Goal: Task Accomplishment & Management: Manage account settings

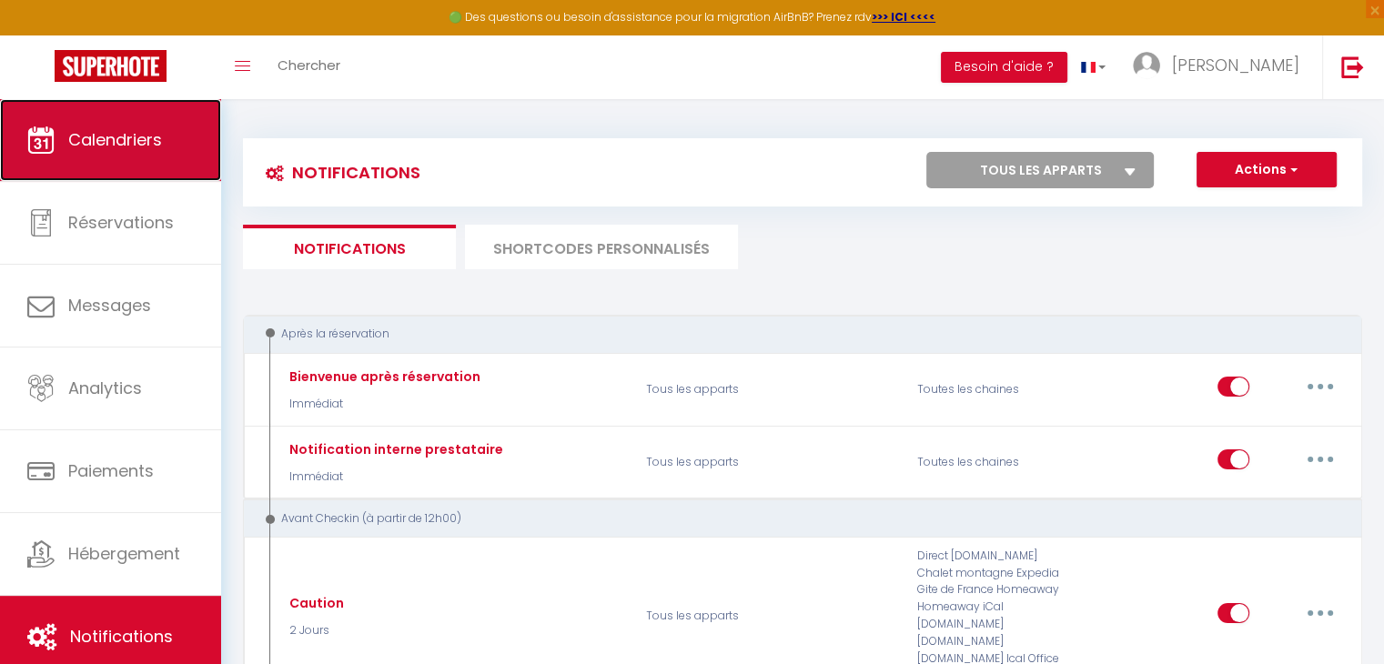
click at [130, 124] on link "Calendriers" at bounding box center [110, 140] width 221 height 82
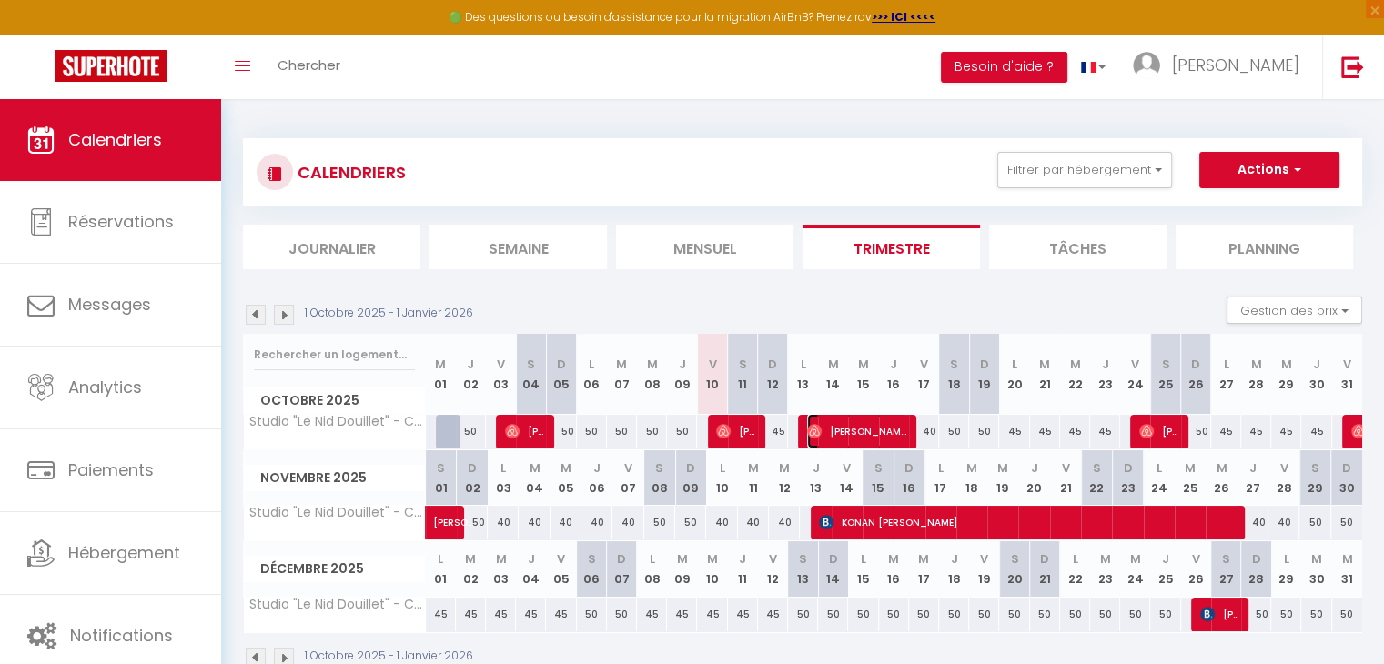
click at [868, 427] on span "[PERSON_NAME]" at bounding box center [857, 431] width 100 height 35
select select "OK"
select select "0"
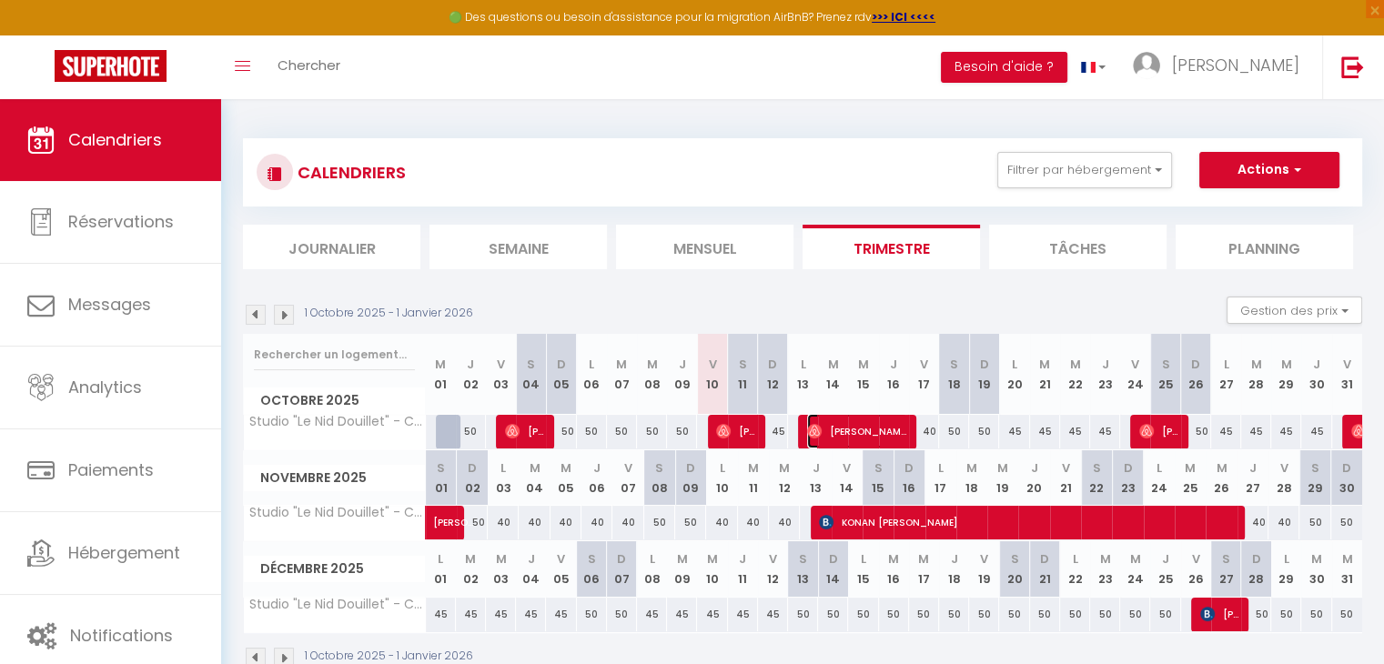
select select "1"
select select
select select "53521"
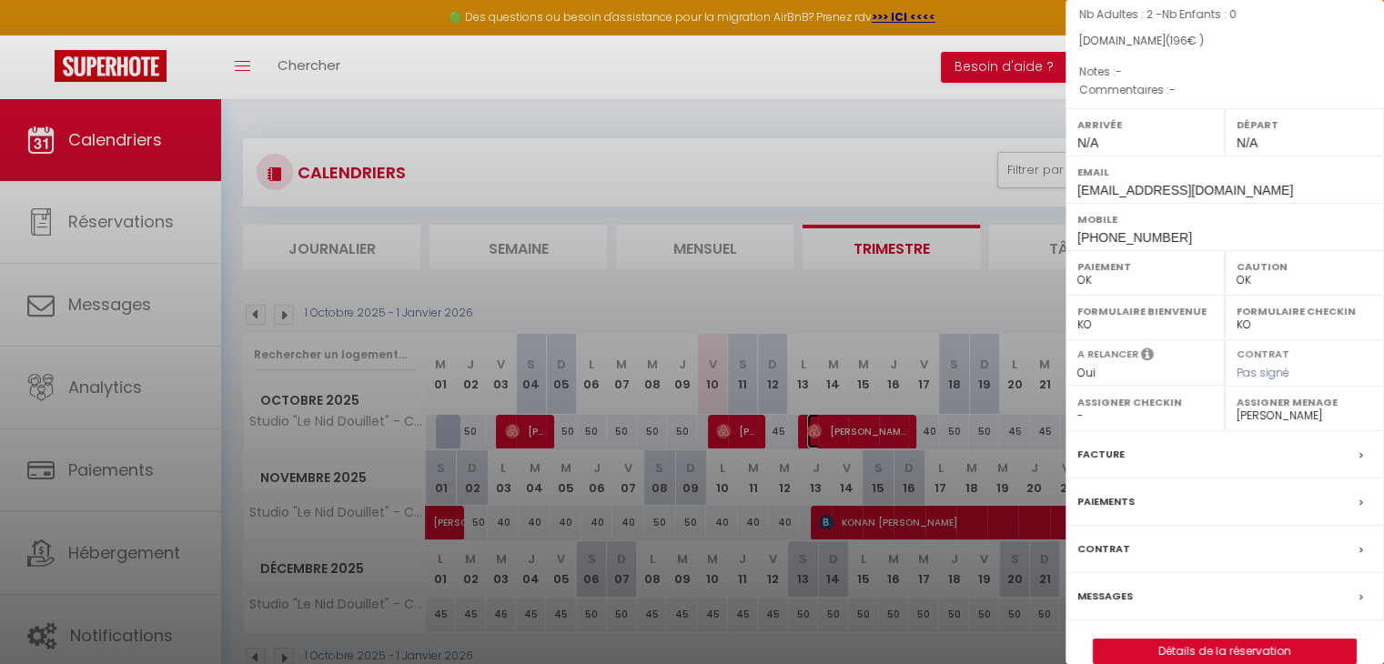
scroll to position [228, 0]
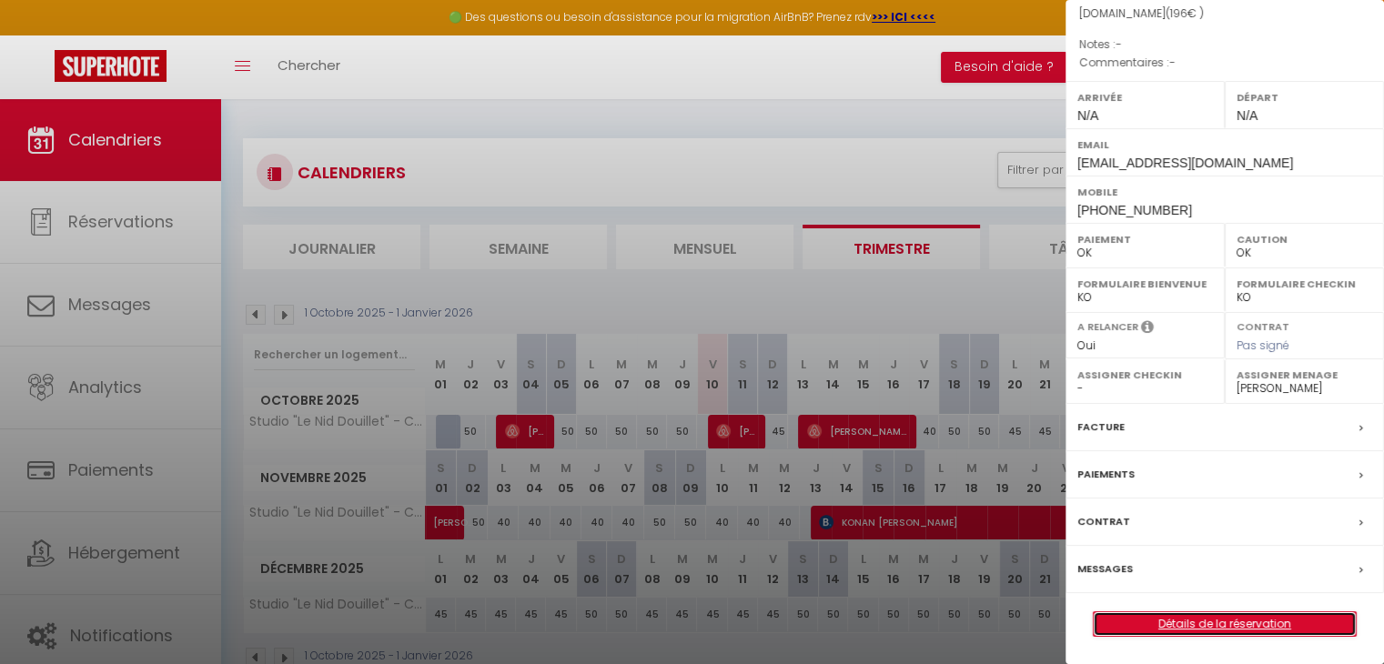
click at [1217, 627] on link "Détails de la réservation" at bounding box center [1225, 625] width 262 height 24
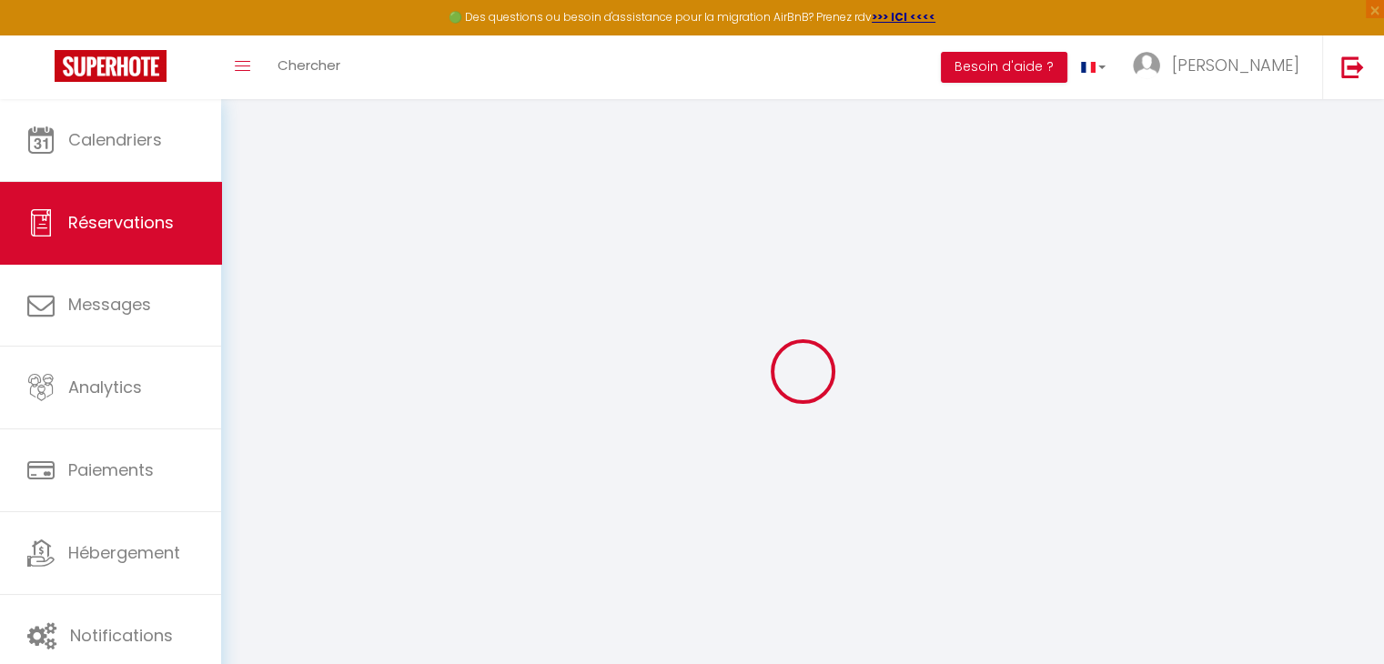
select select "other"
select select
checkbox input "false"
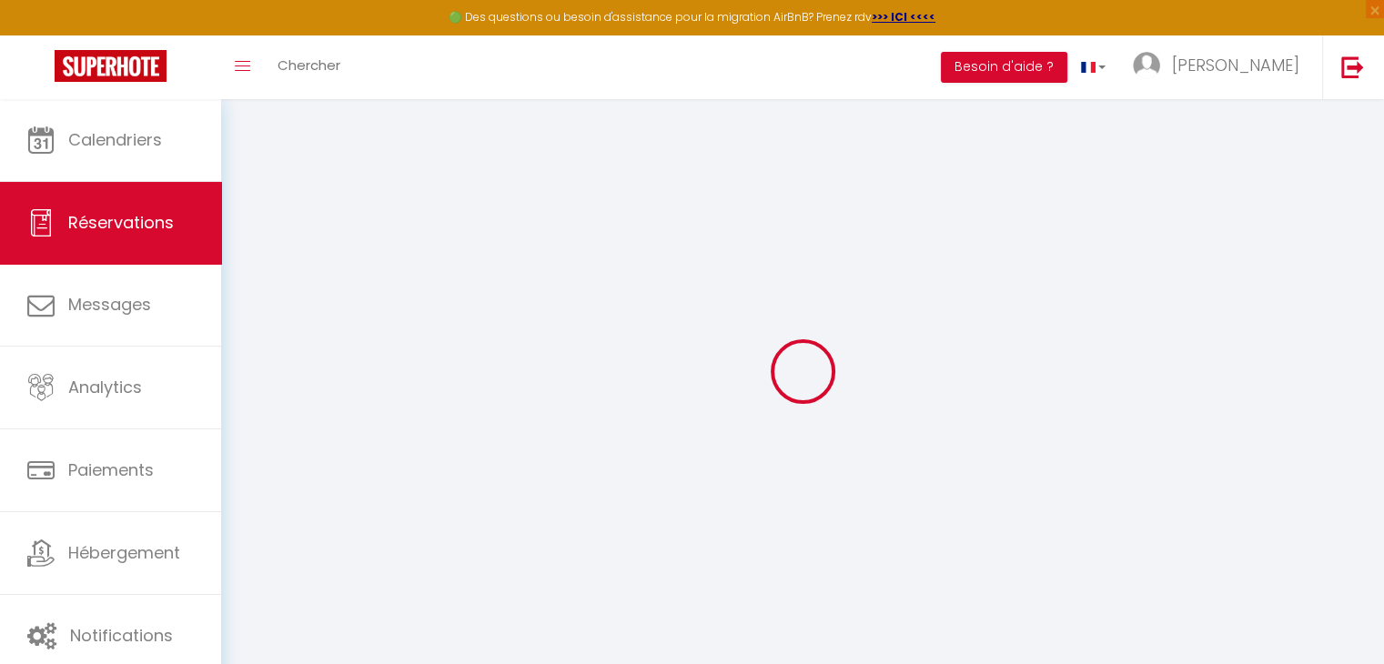
select select
checkbox input "false"
select select
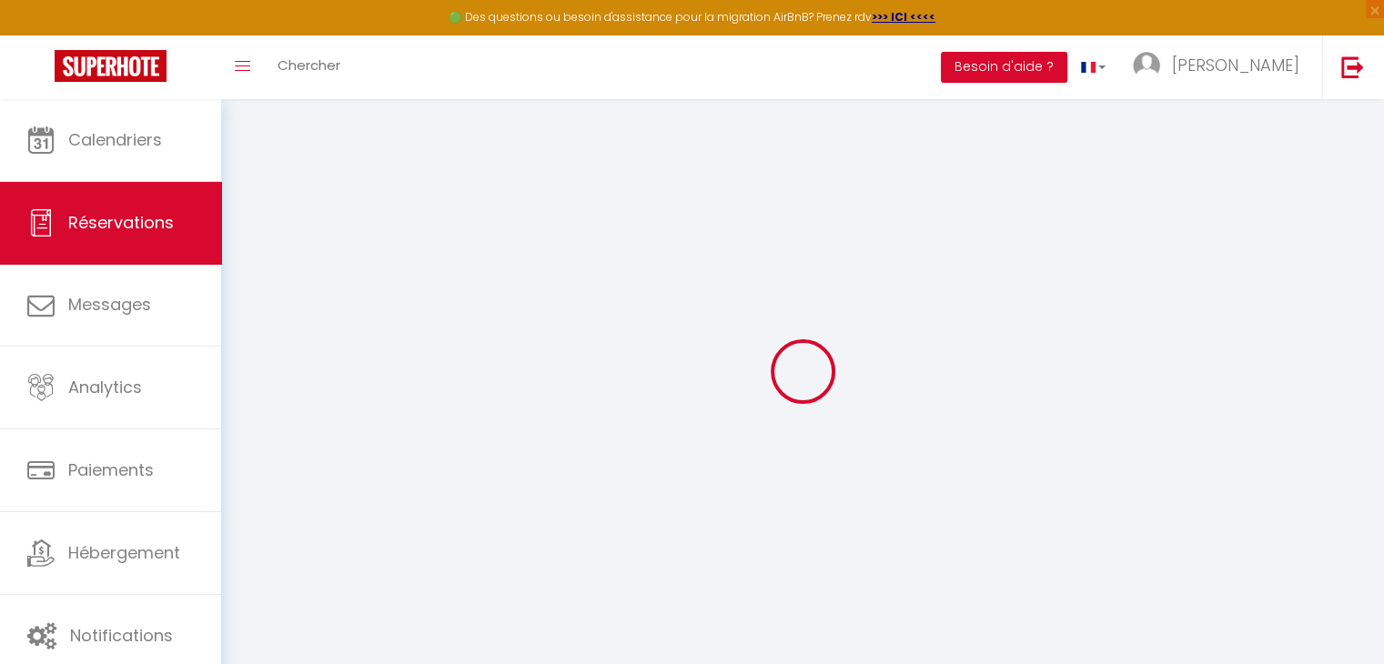
checkbox input "false"
select select
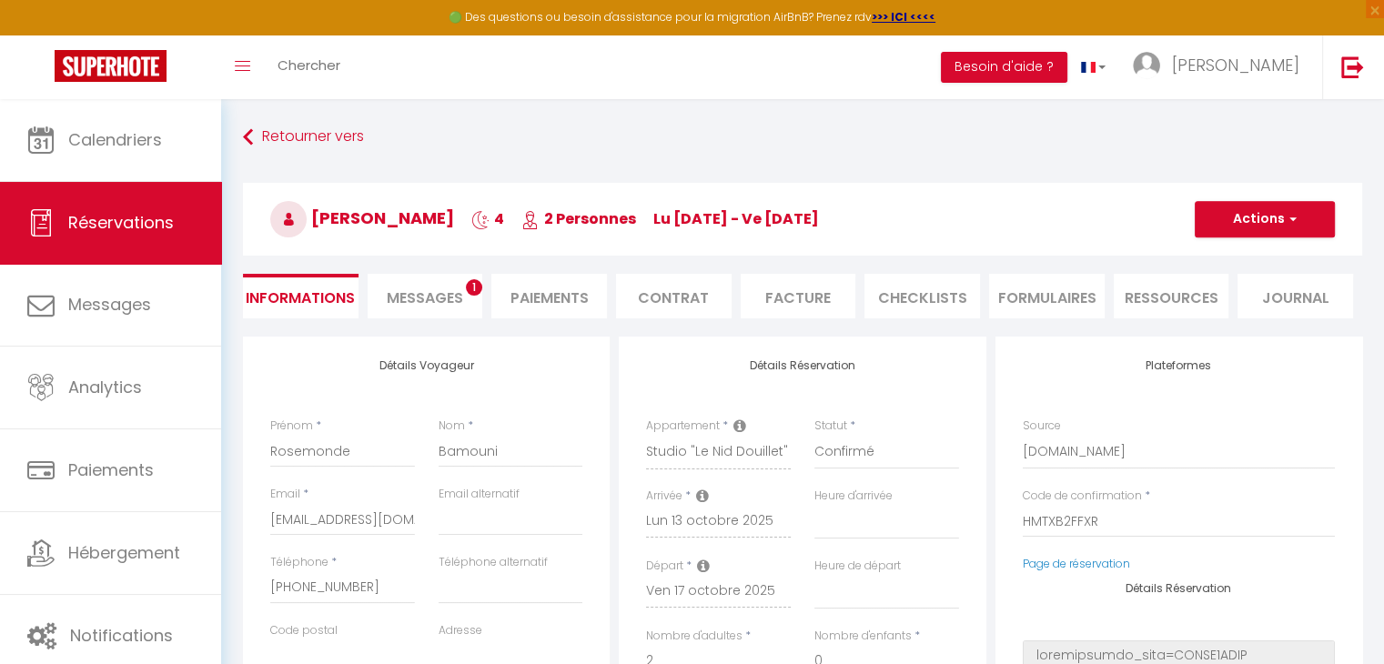
click at [445, 297] on span "Messages" at bounding box center [425, 298] width 76 height 21
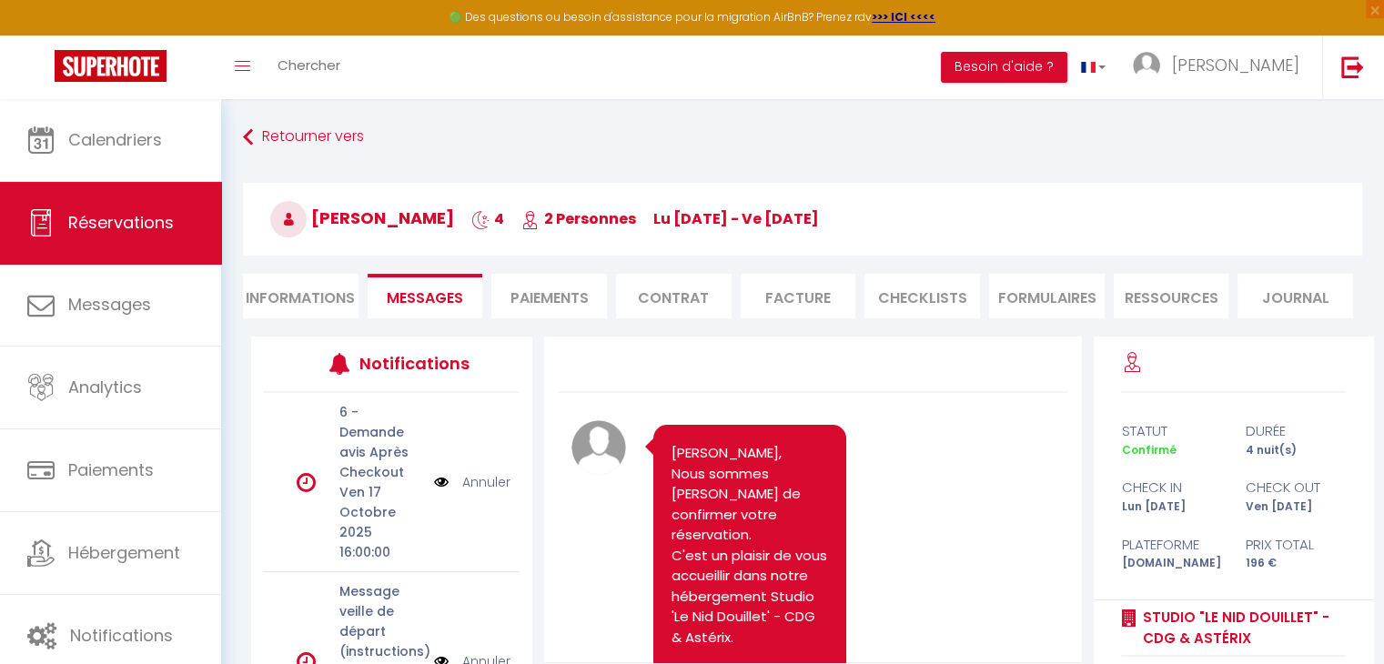
click at [545, 294] on li "Paiements" at bounding box center [550, 296] width 116 height 45
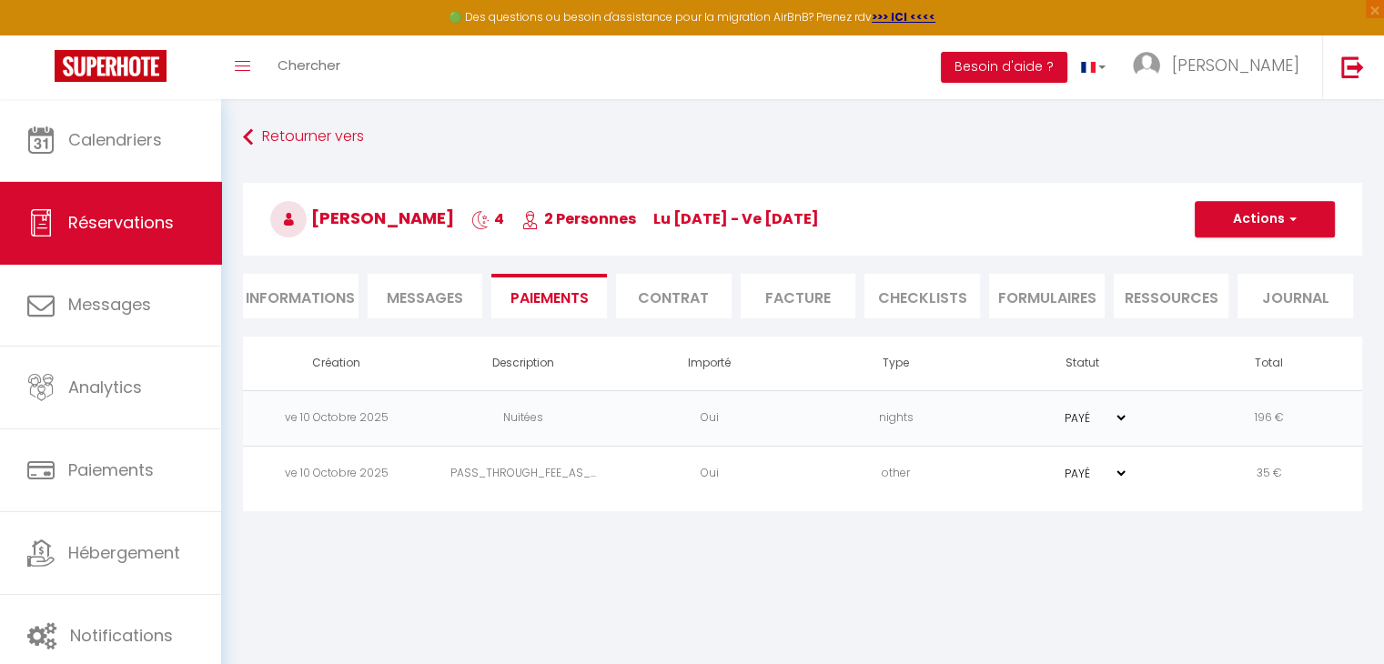
click at [786, 297] on li "Facture" at bounding box center [799, 296] width 116 height 45
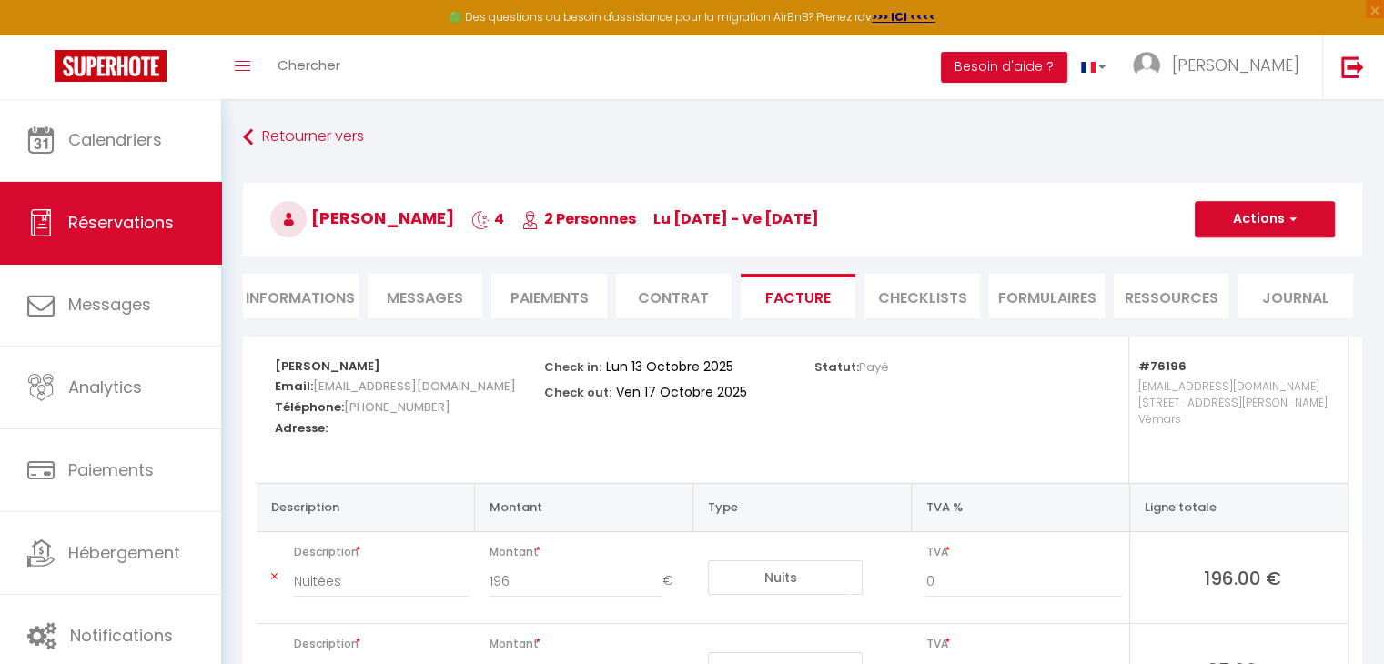
click at [568, 296] on li "Paiements" at bounding box center [550, 296] width 116 height 45
select select
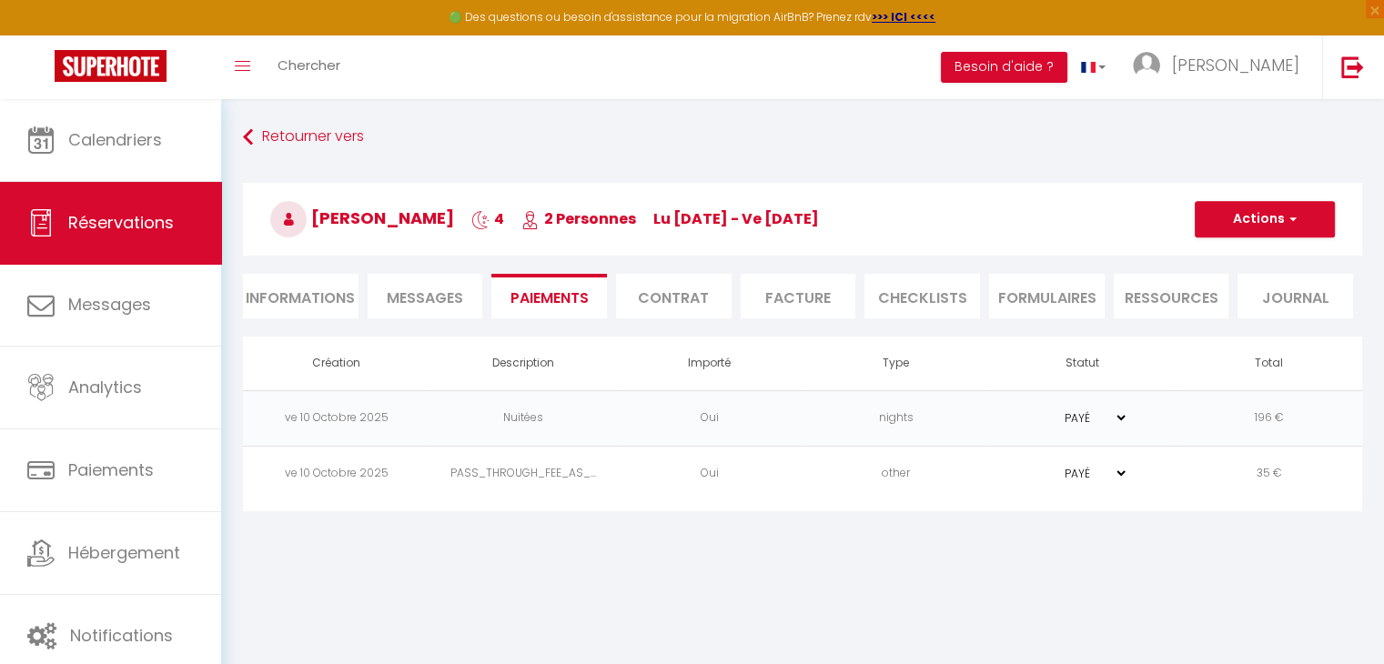
click at [319, 294] on li "Informations" at bounding box center [301, 296] width 116 height 45
select select
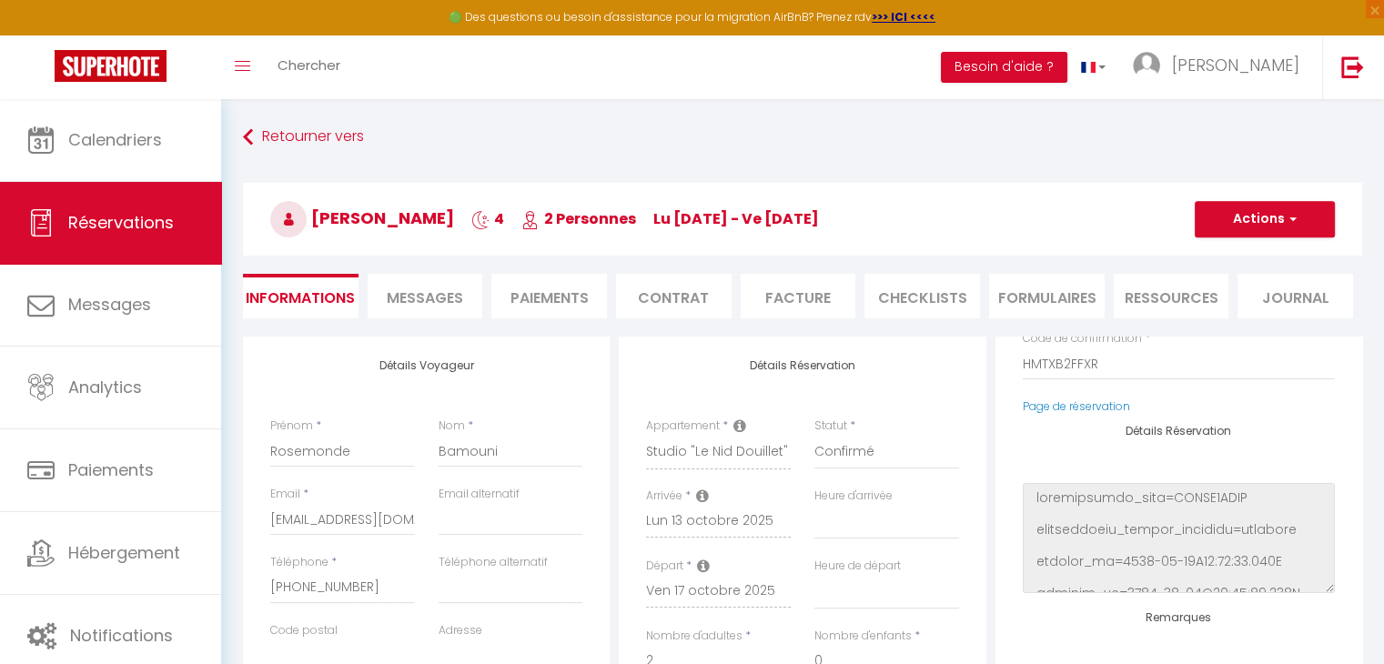
scroll to position [229, 0]
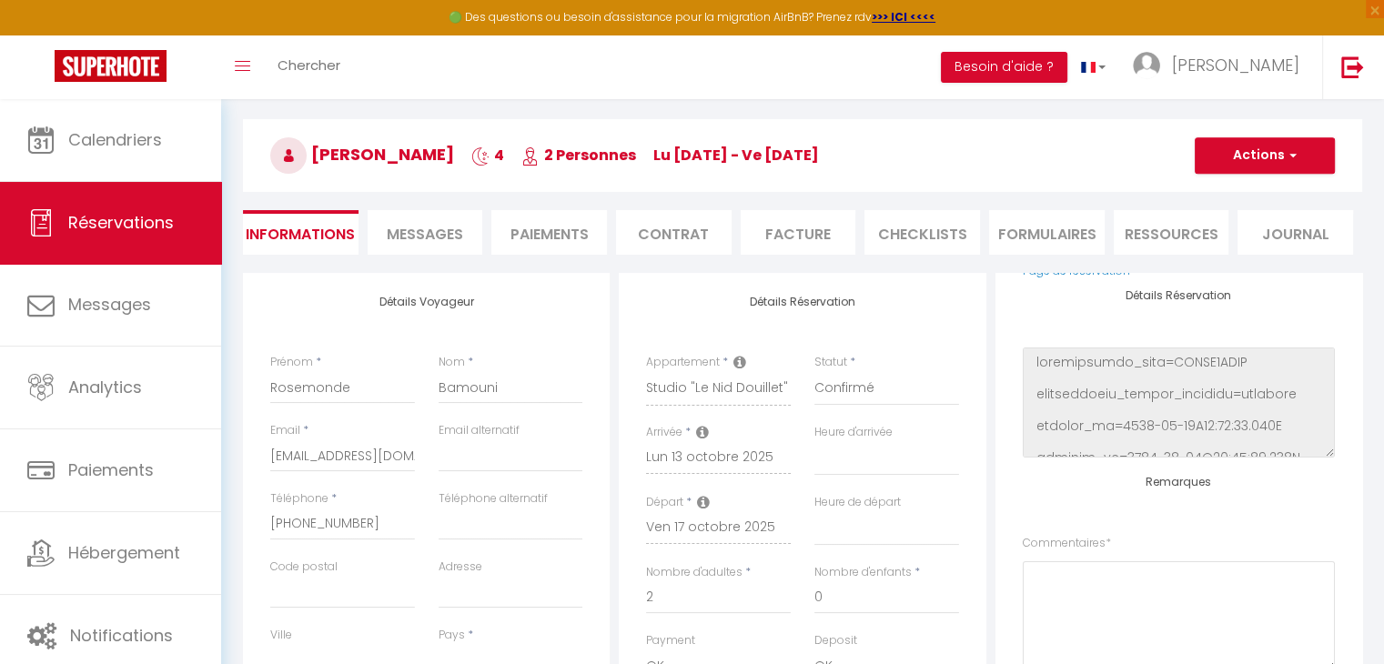
select select
checkbox input "false"
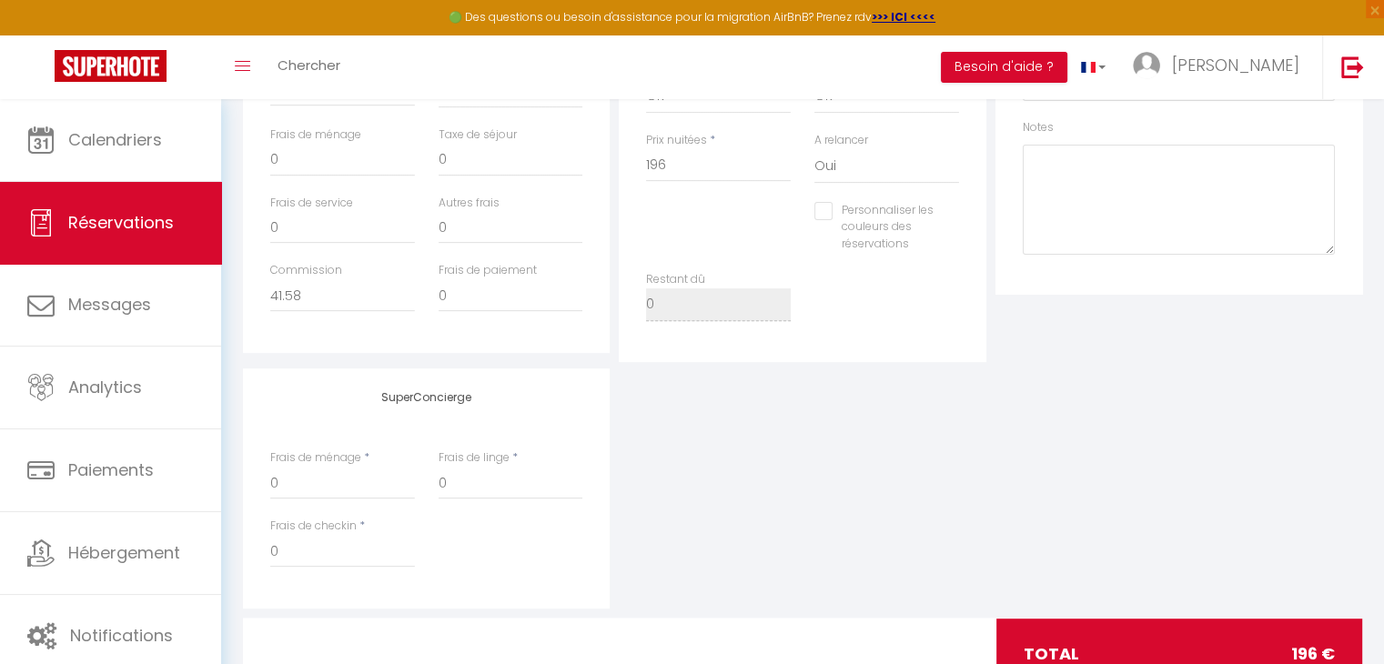
scroll to position [706, 0]
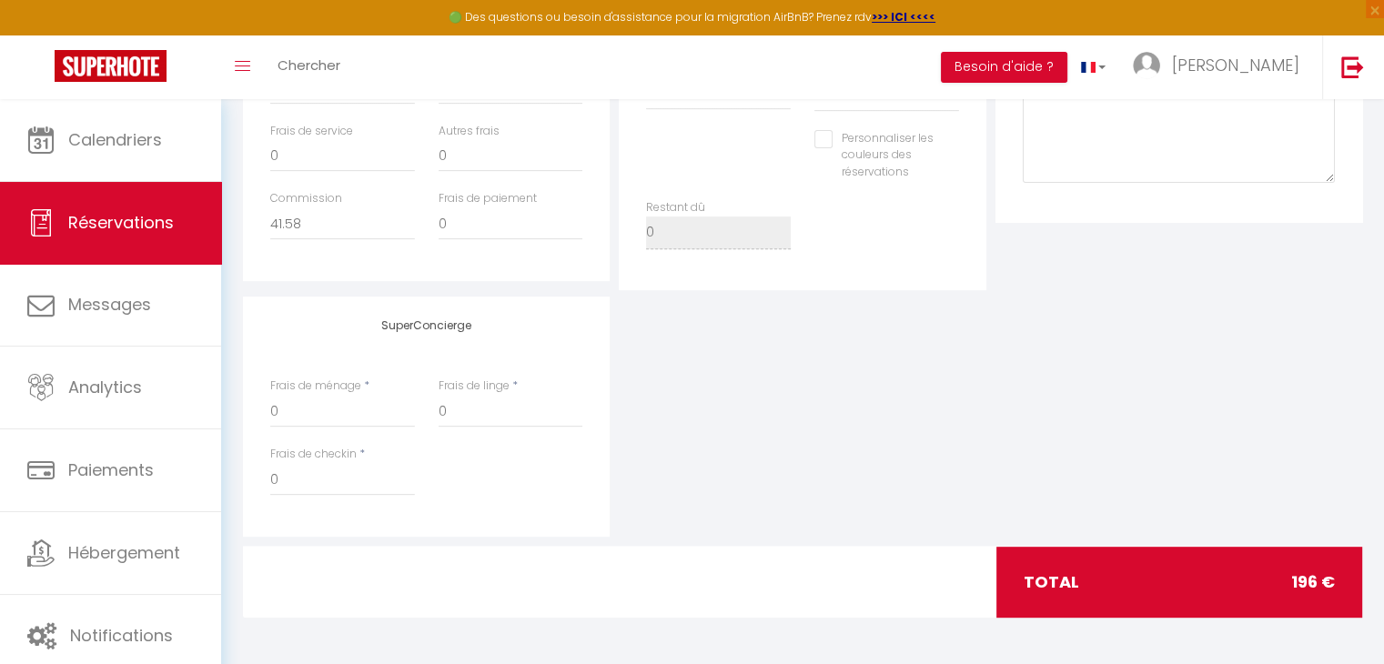
select select
checkbox input "false"
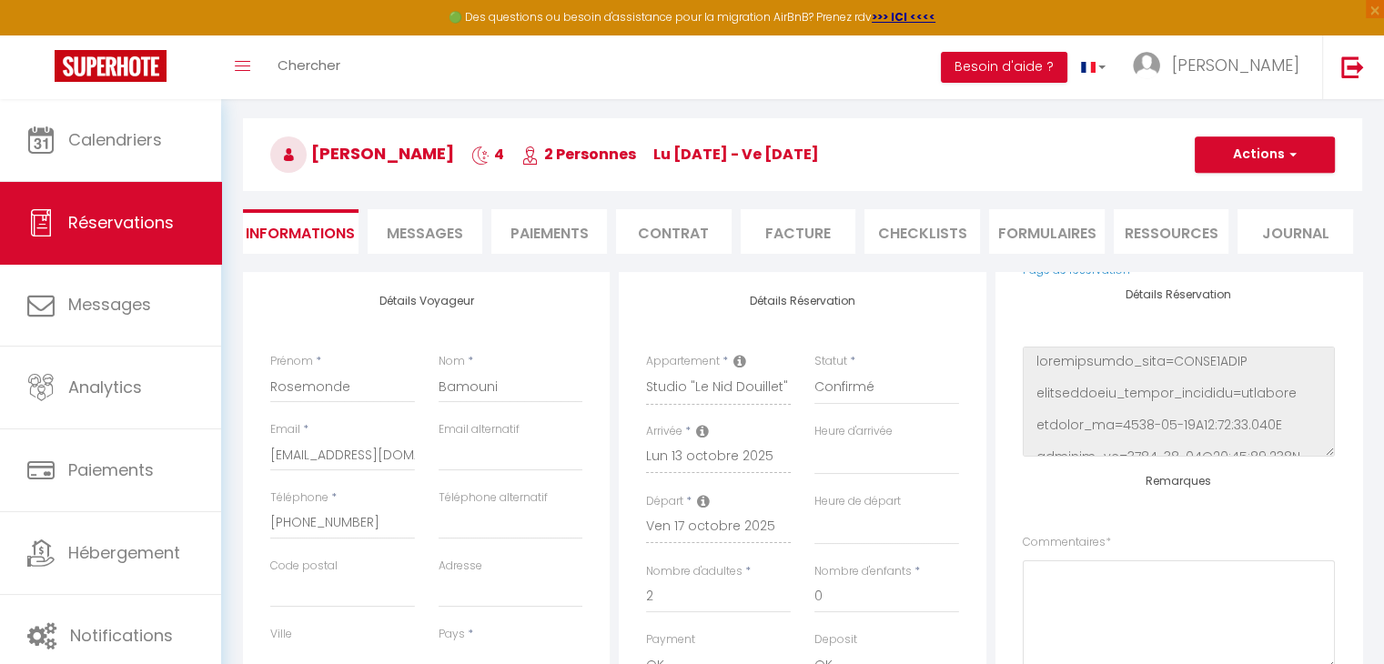
scroll to position [0, 0]
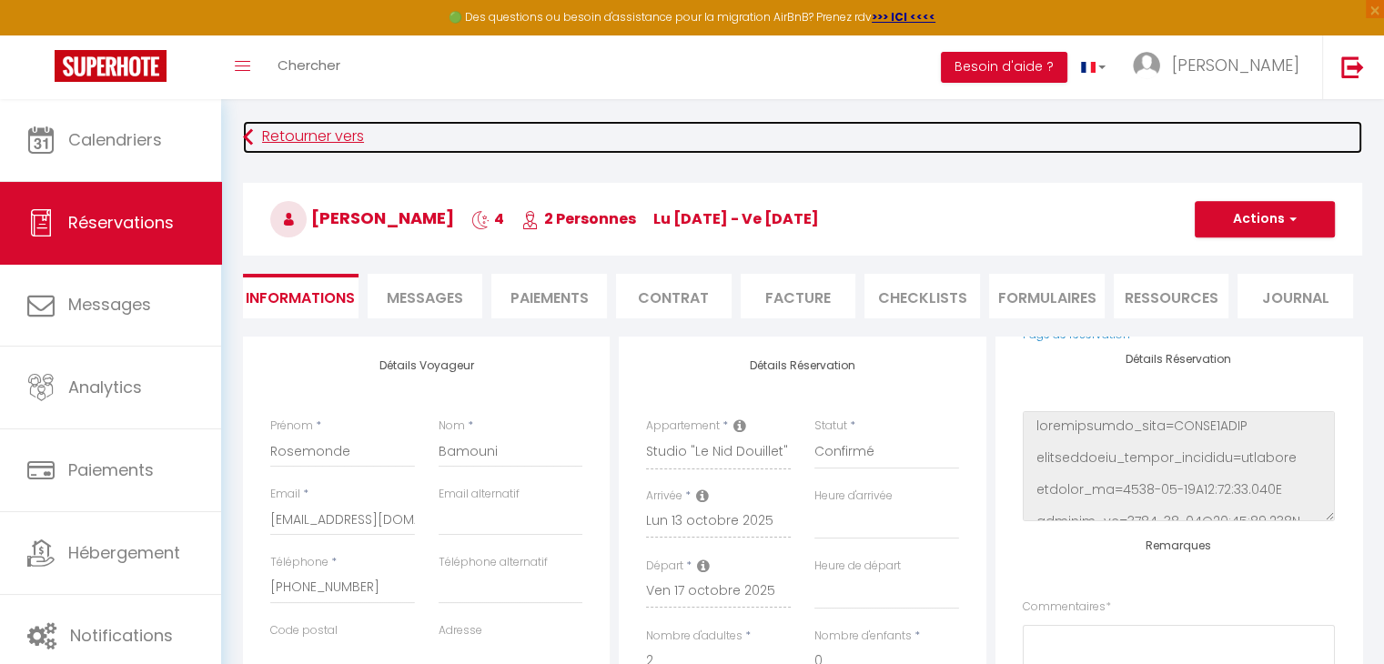
click at [288, 145] on link "Retourner vers" at bounding box center [803, 137] width 1120 height 33
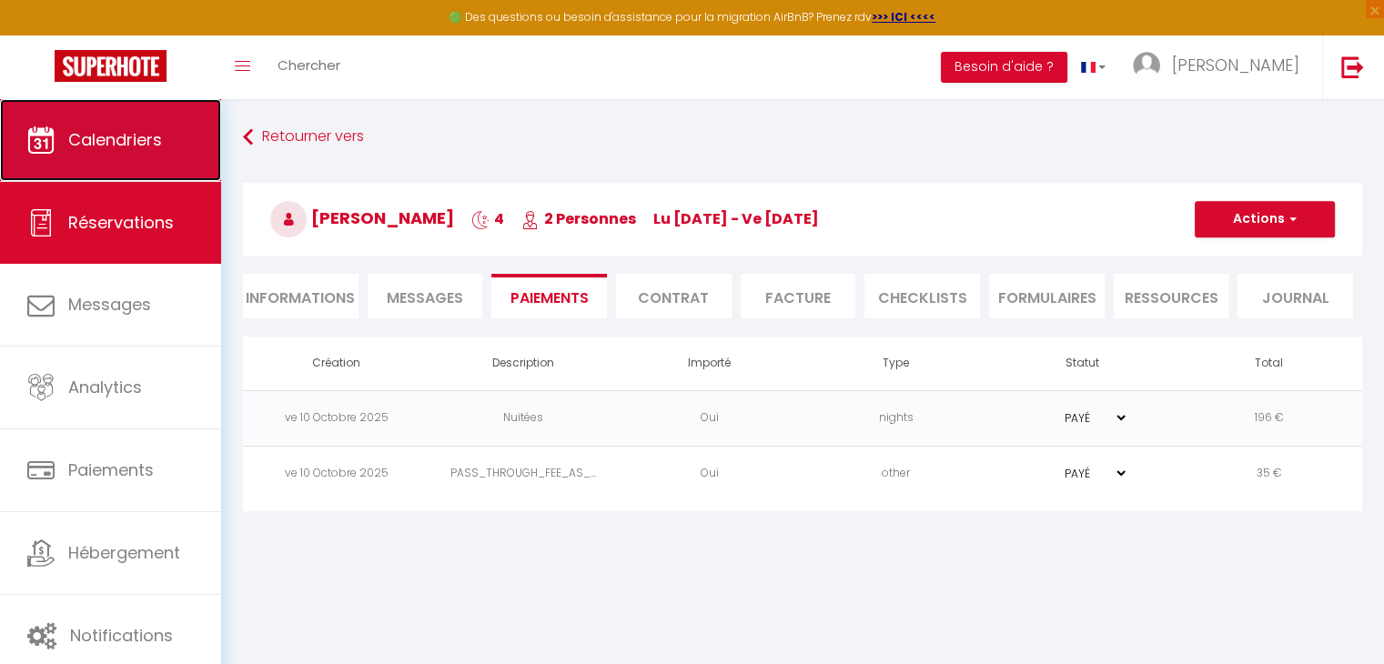
click at [110, 135] on span "Calendriers" at bounding box center [115, 139] width 94 height 23
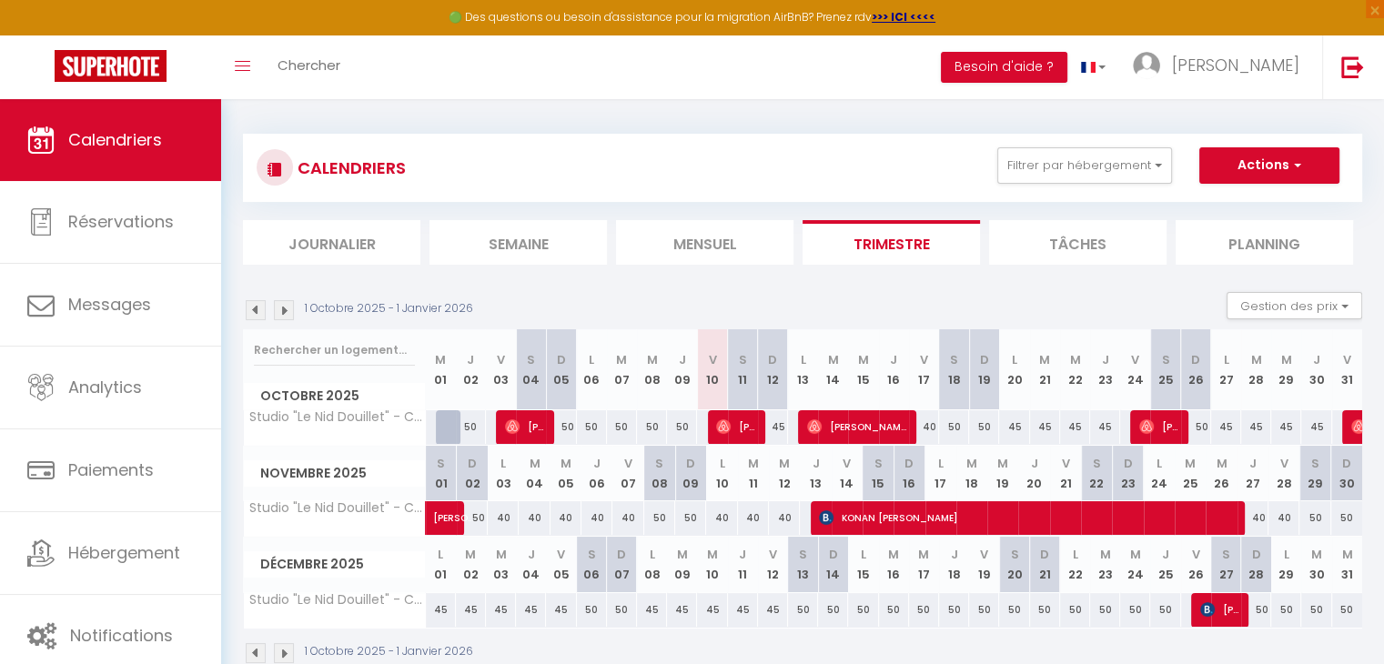
scroll to position [98, 0]
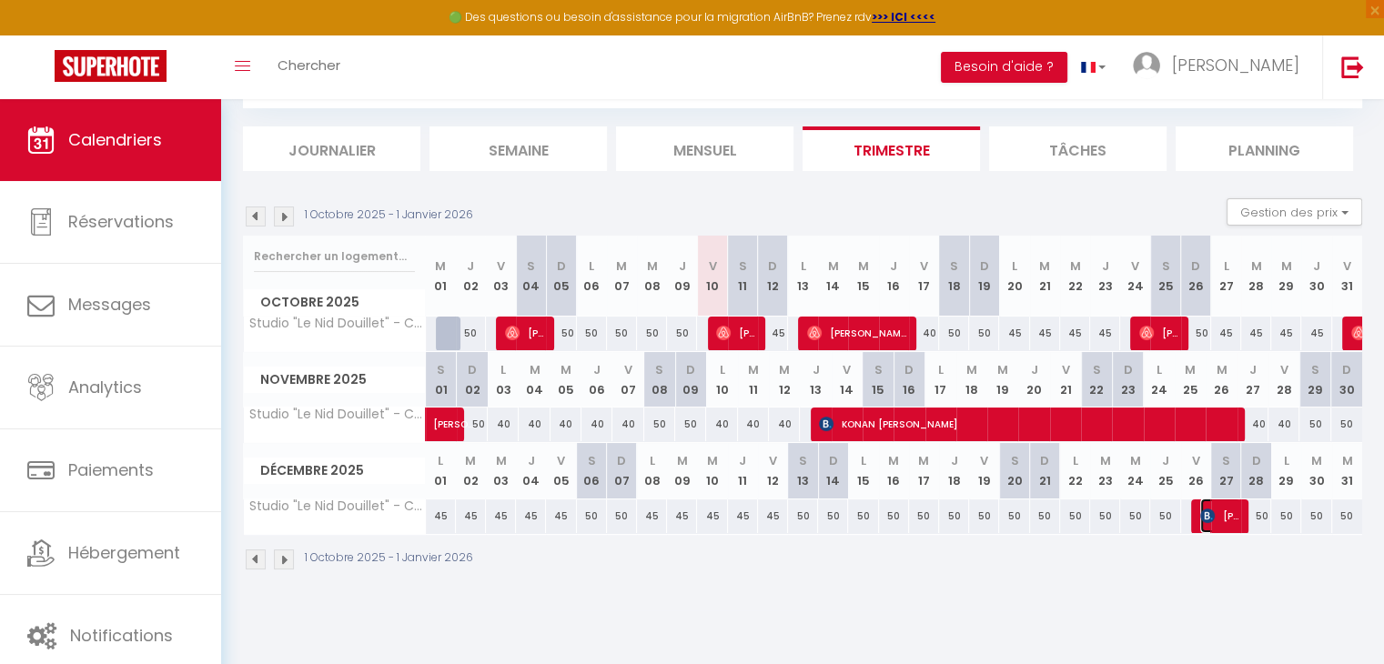
click at [1219, 518] on span "[PERSON_NAME]" at bounding box center [1221, 516] width 40 height 35
select select "OK"
select select "KO"
select select "0"
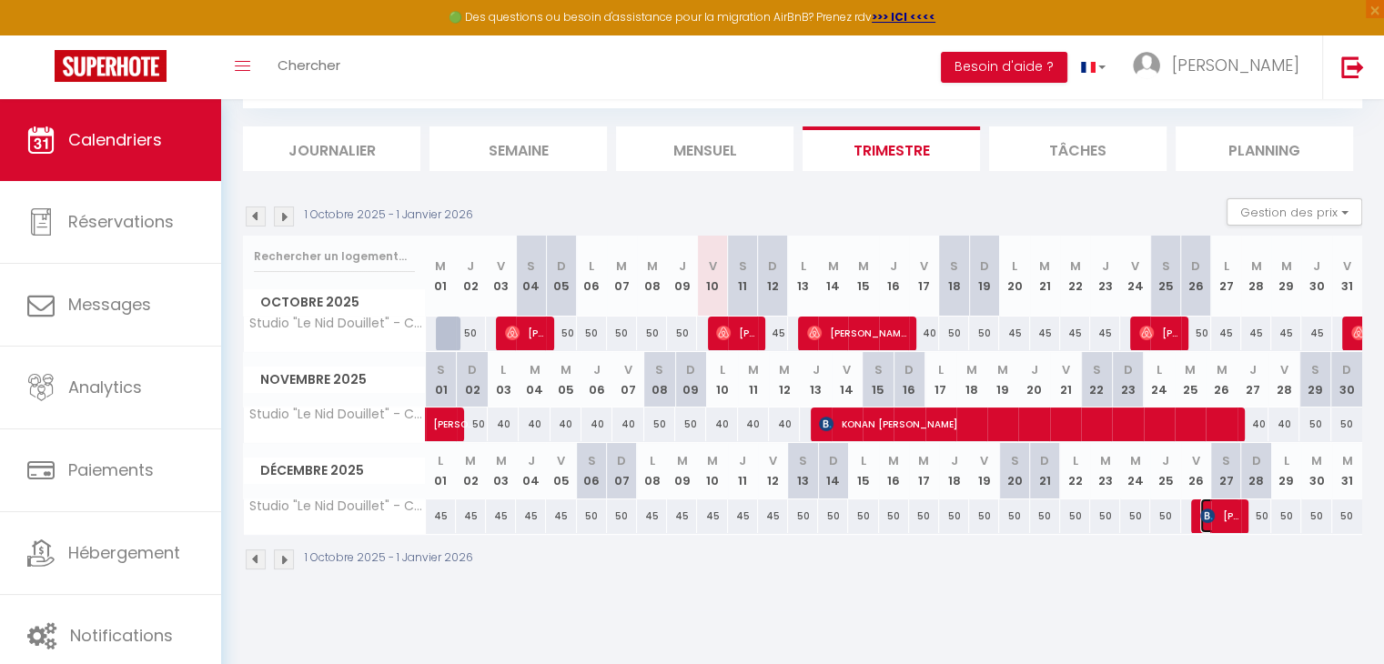
select select "1"
select select
select select "53521"
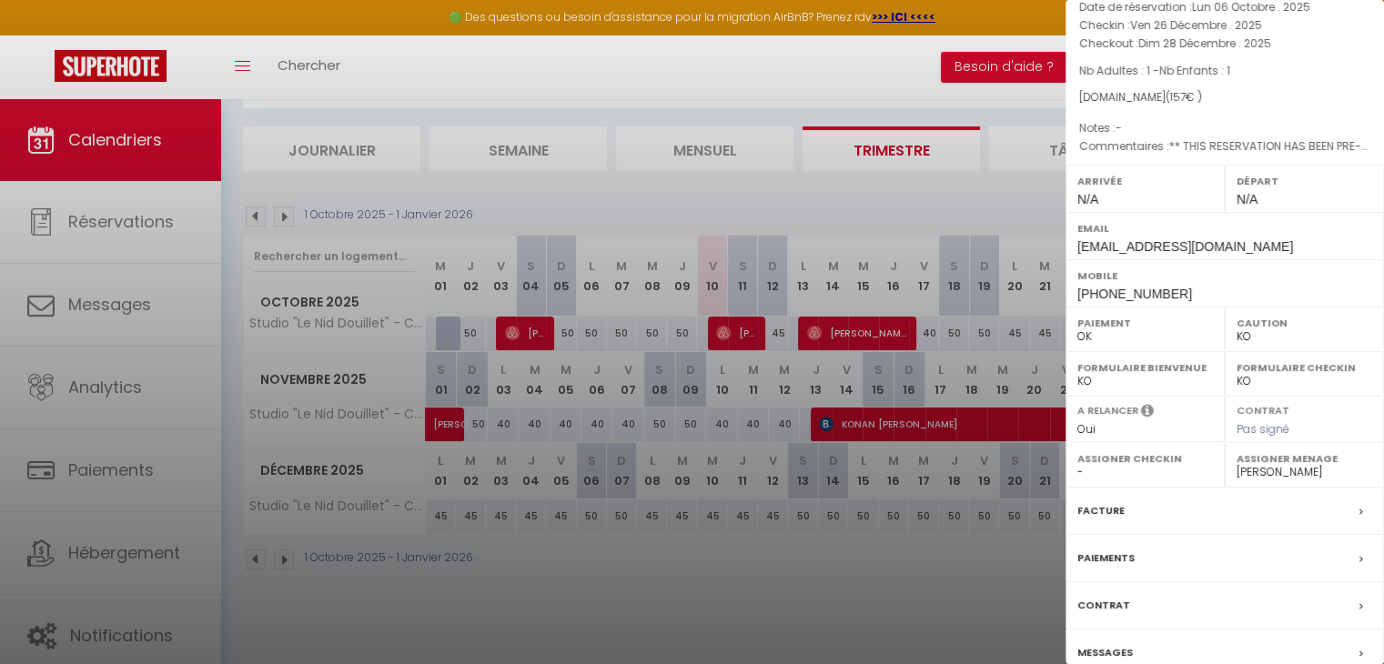
scroll to position [199, 0]
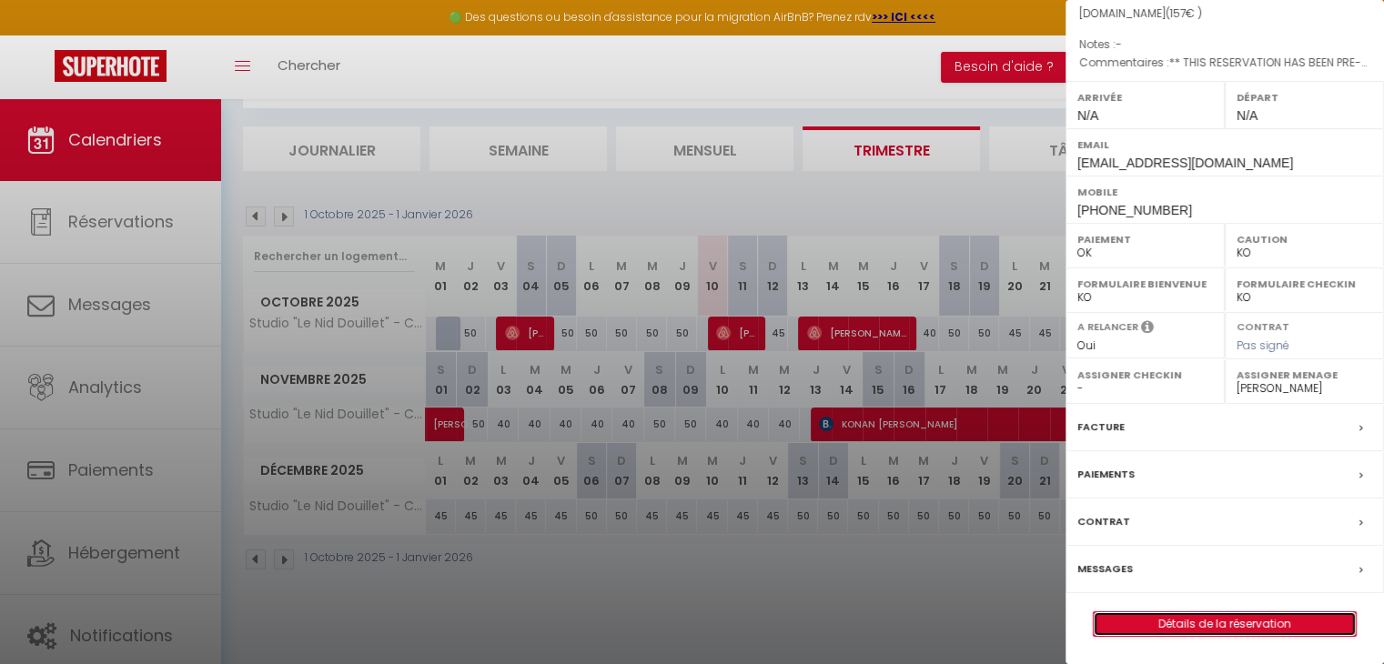
click at [1201, 620] on link "Détails de la réservation" at bounding box center [1225, 625] width 262 height 24
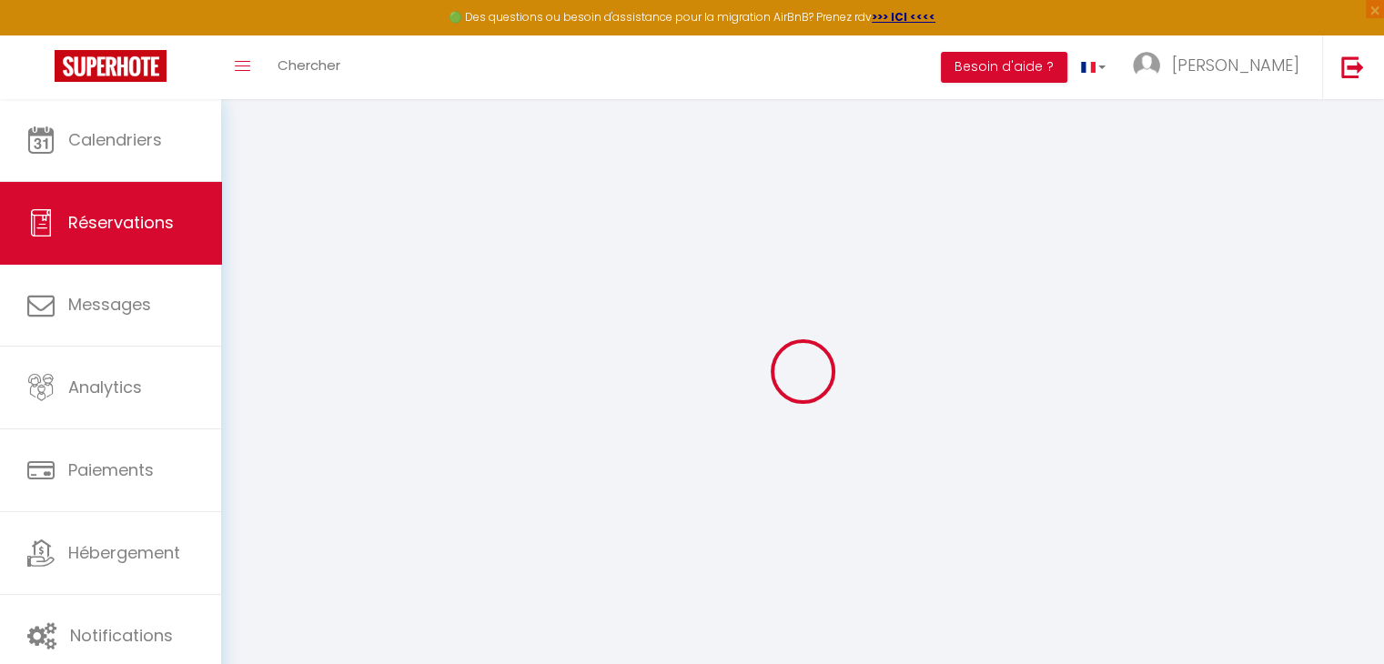
type input "[PERSON_NAME]"
type input "Karine"
type input "[EMAIL_ADDRESS][DOMAIN_NAME]"
type input "[PHONE_NUMBER]"
select select "FR"
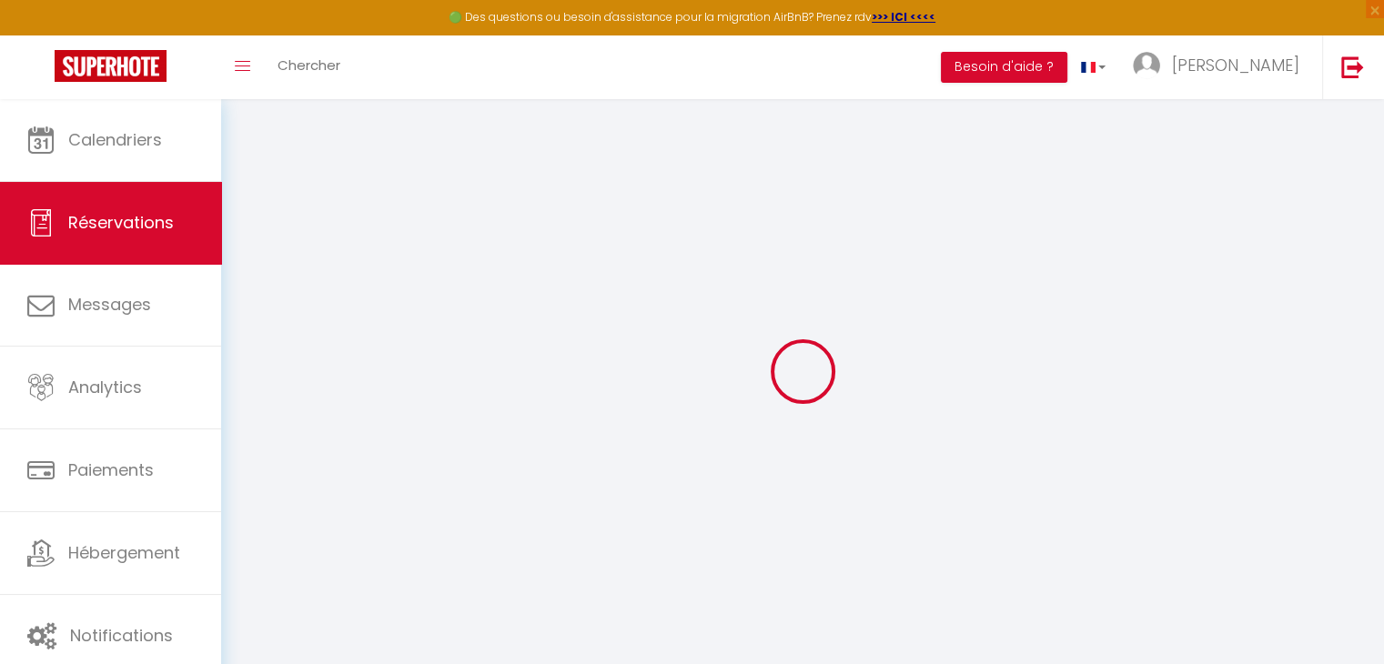
type input "26.69"
type input "2.2"
select select "76196"
select select "1"
select select
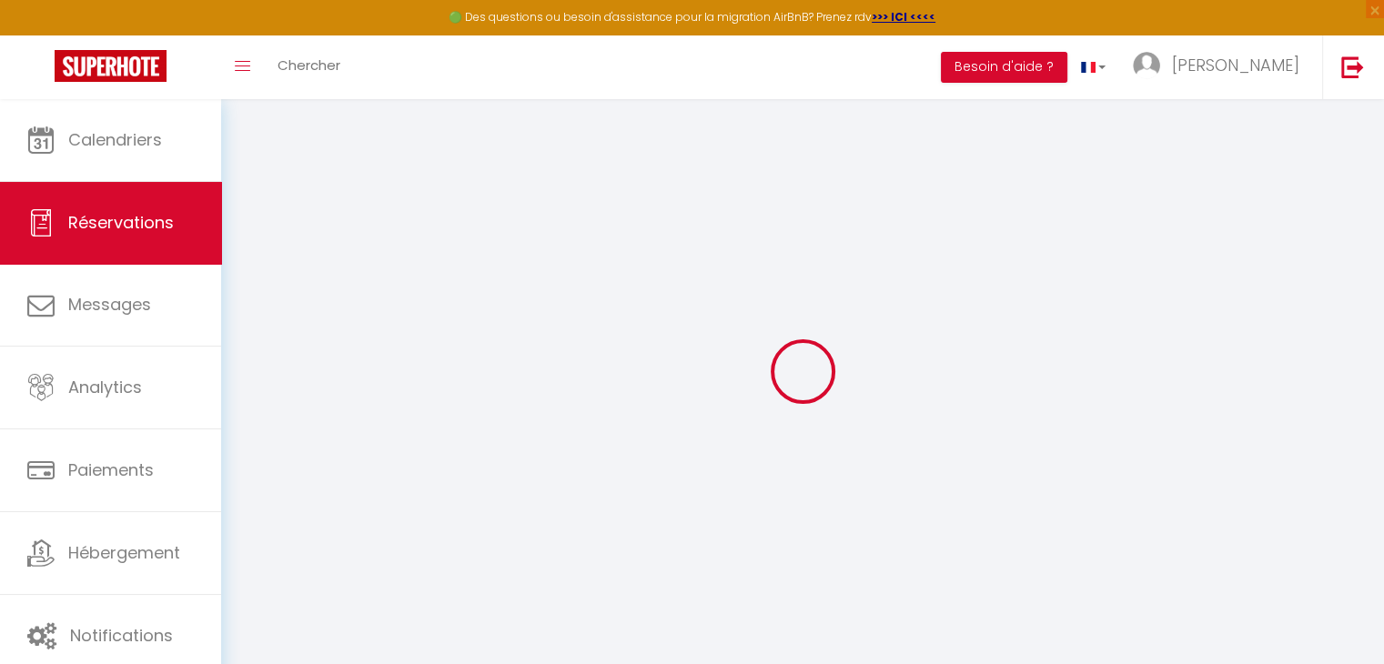
select select
type input "1"
select select "12"
select select
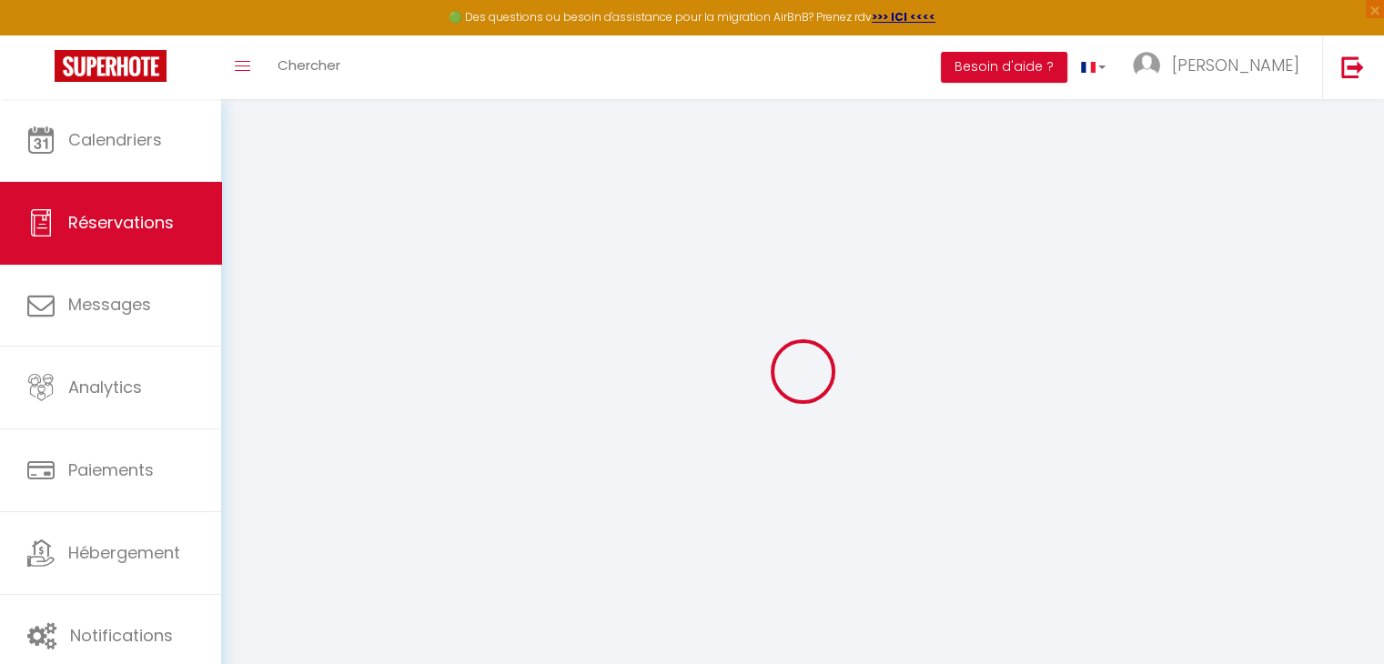
type input "122"
checkbox input "false"
type input "0"
select select "2"
type input "0"
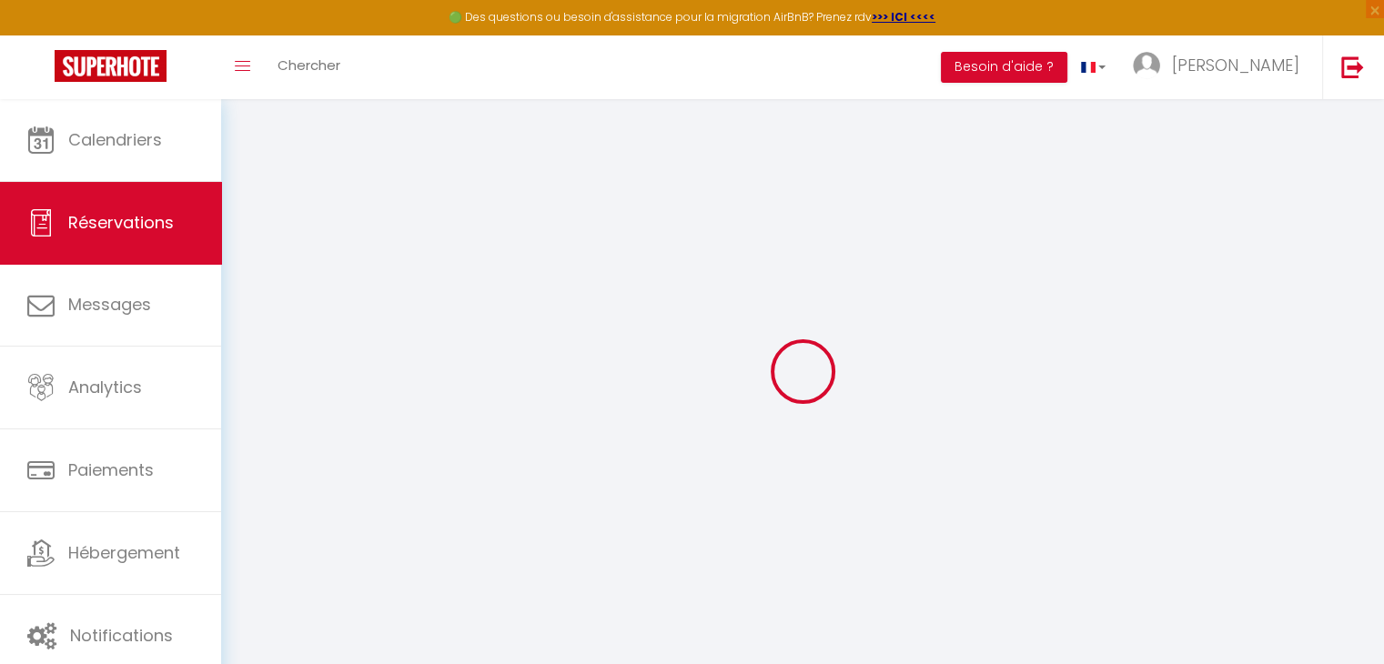
type input "0"
select select
select select "14"
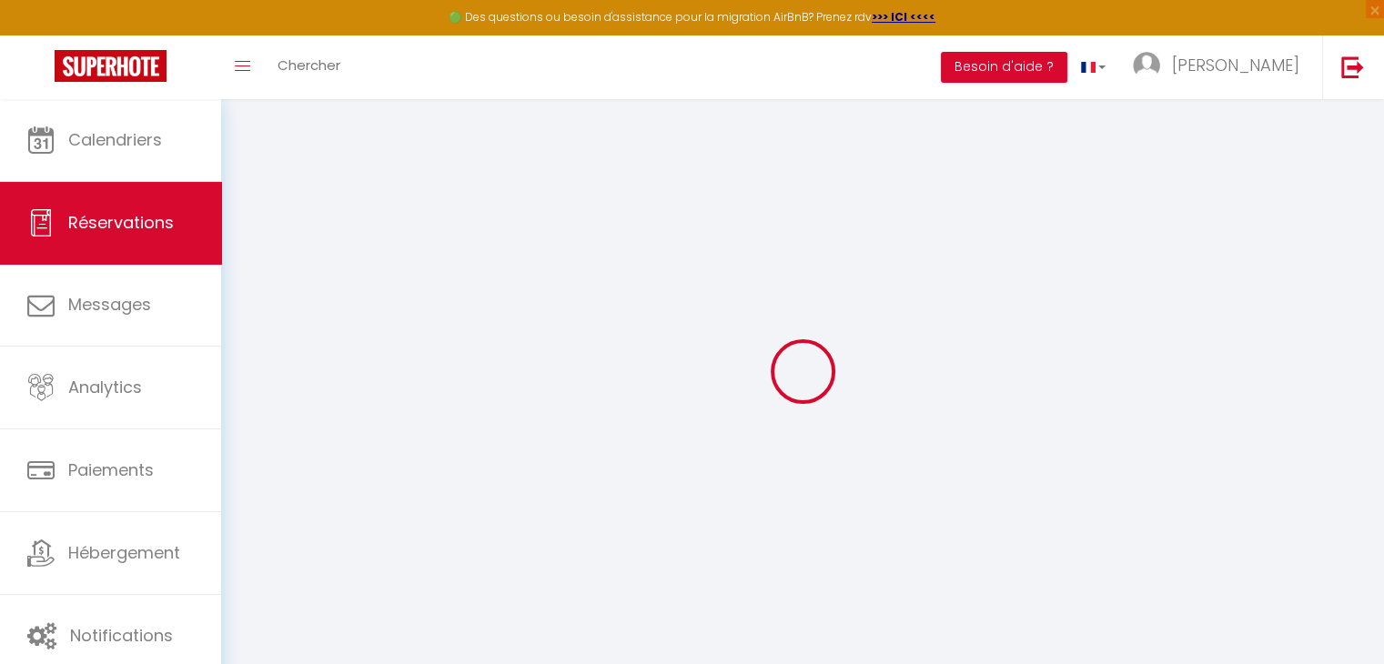
checkbox input "false"
select select
checkbox input "false"
select select
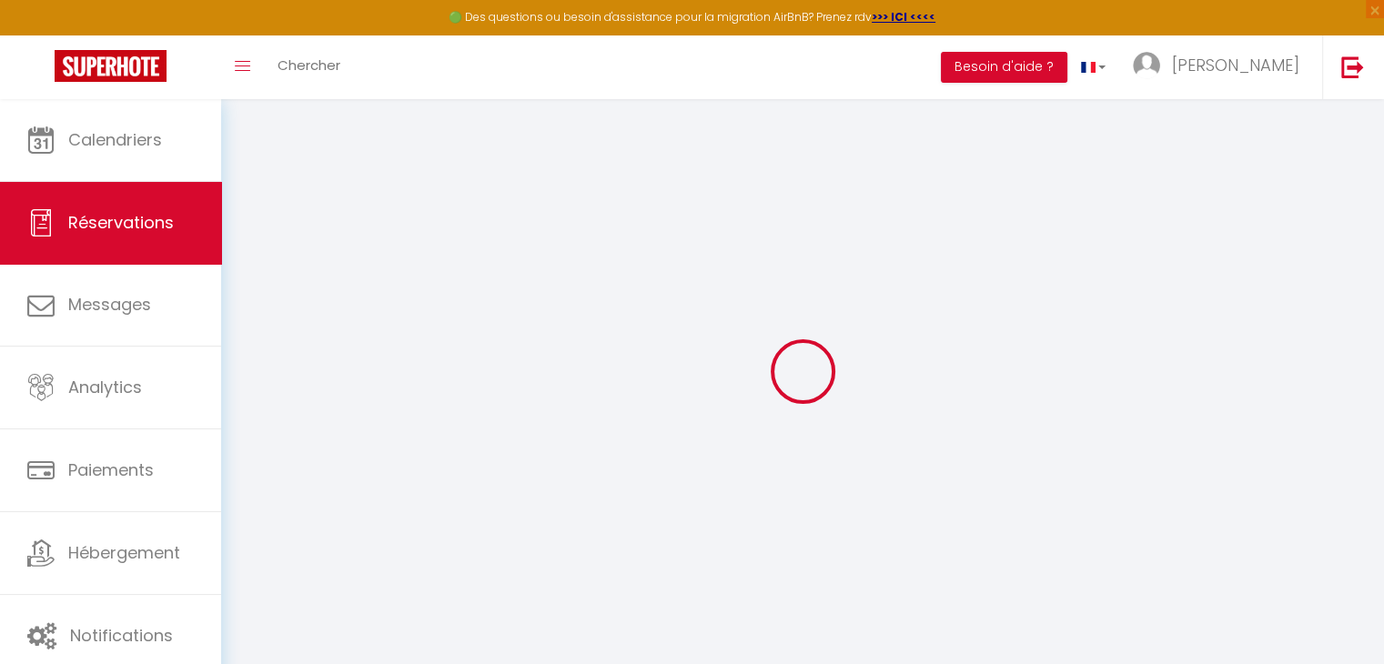
select select
checkbox input "false"
type textarea "** THIS RESERVATION HAS BEEN PRE-PAID ** BOOKING NOTE : Payment charge is EUR 2…"
select select
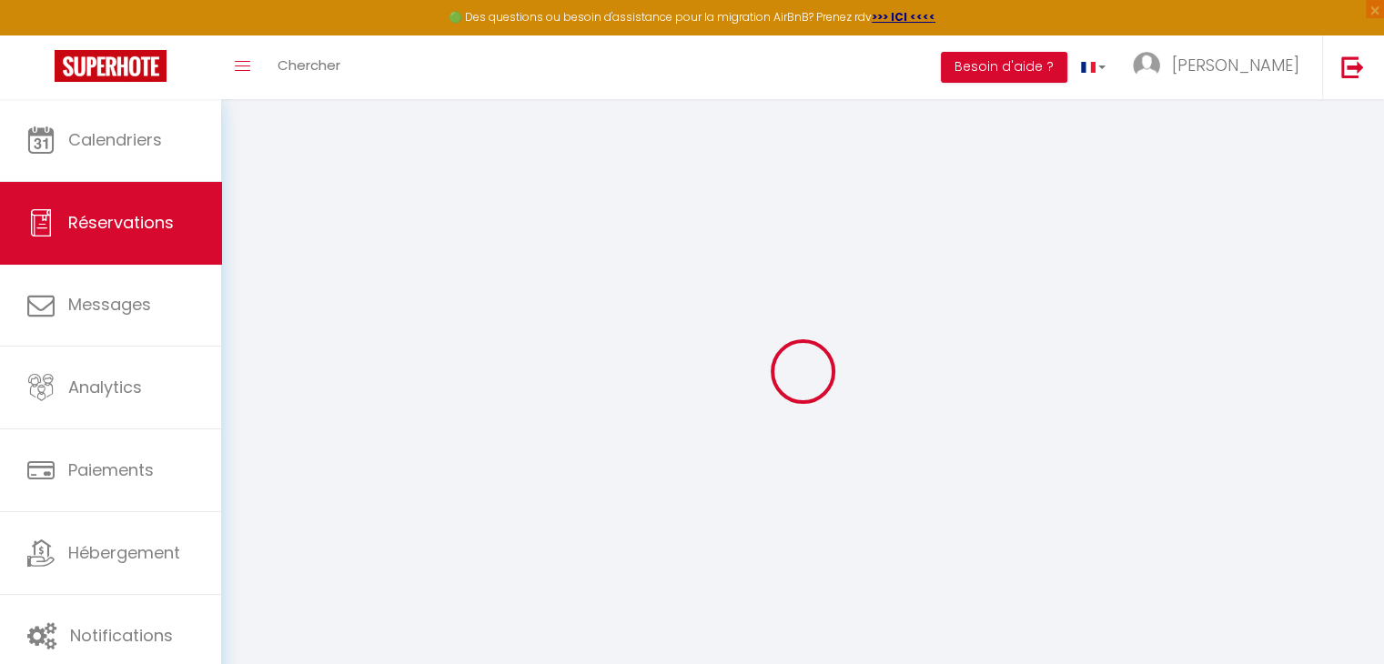
checkbox input "false"
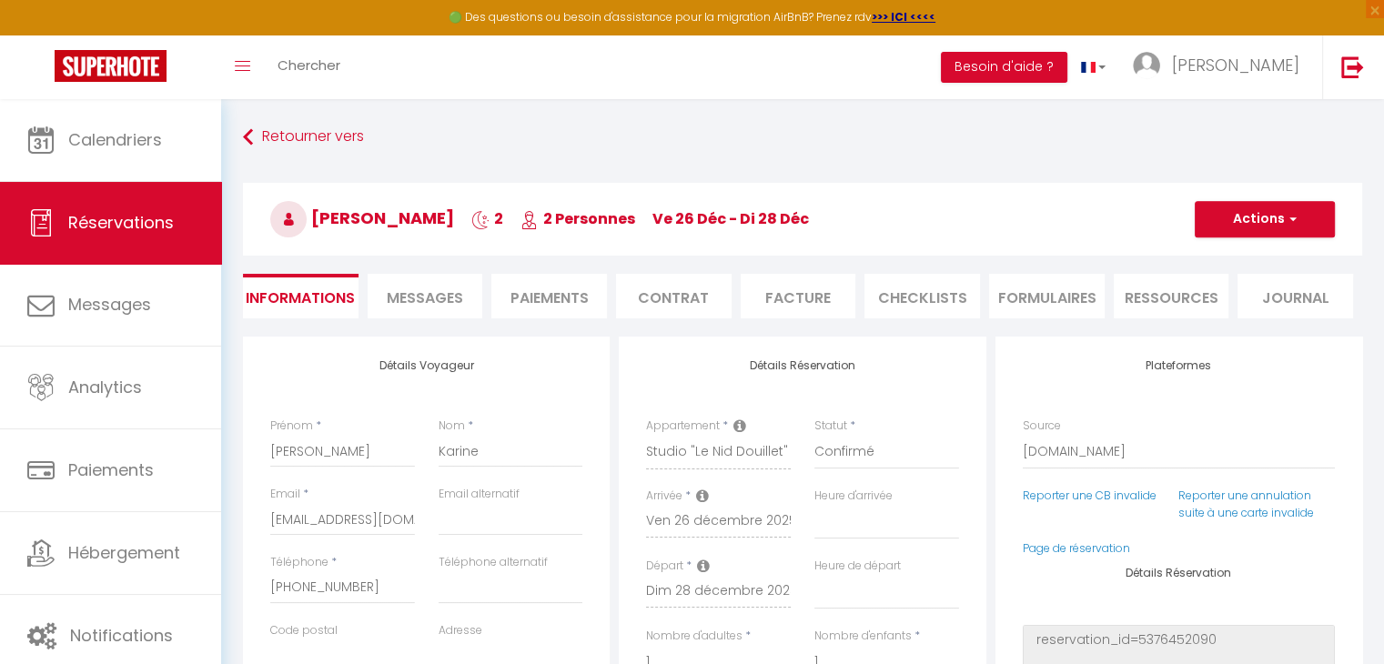
type input "35"
select select
checkbox input "false"
select select
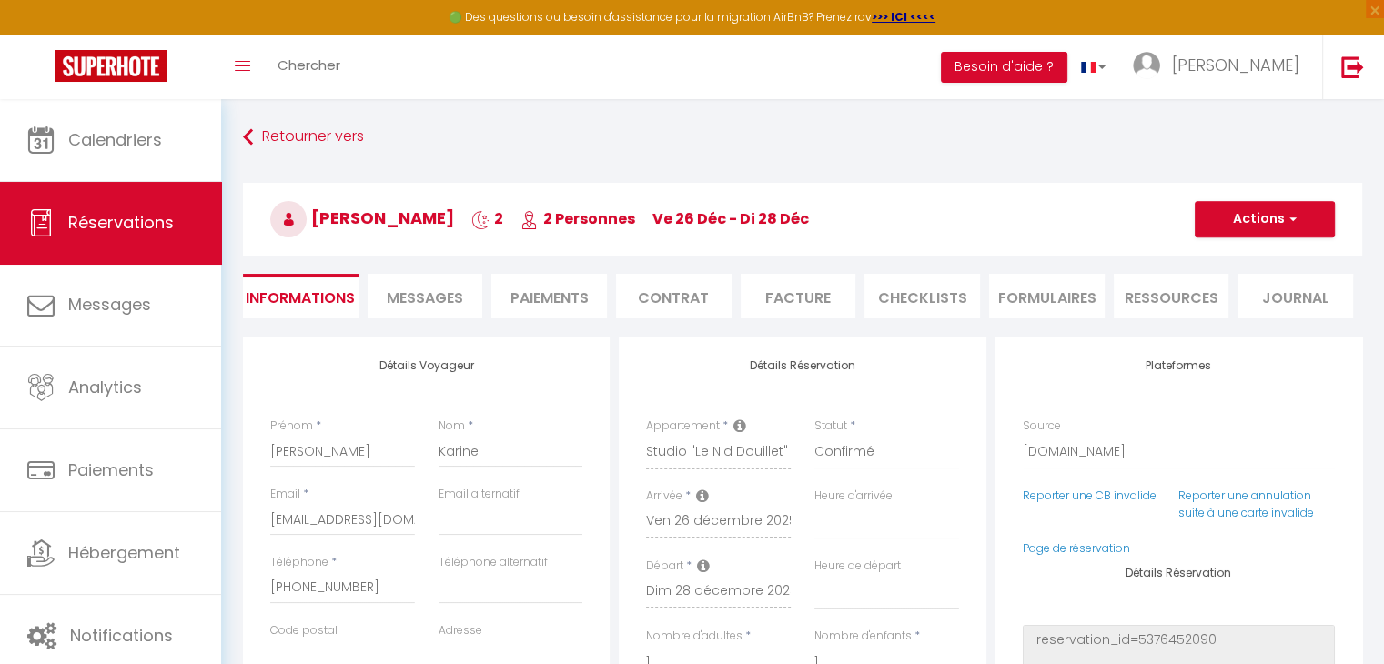
select select
click at [765, 307] on li "Facture" at bounding box center [799, 296] width 116 height 45
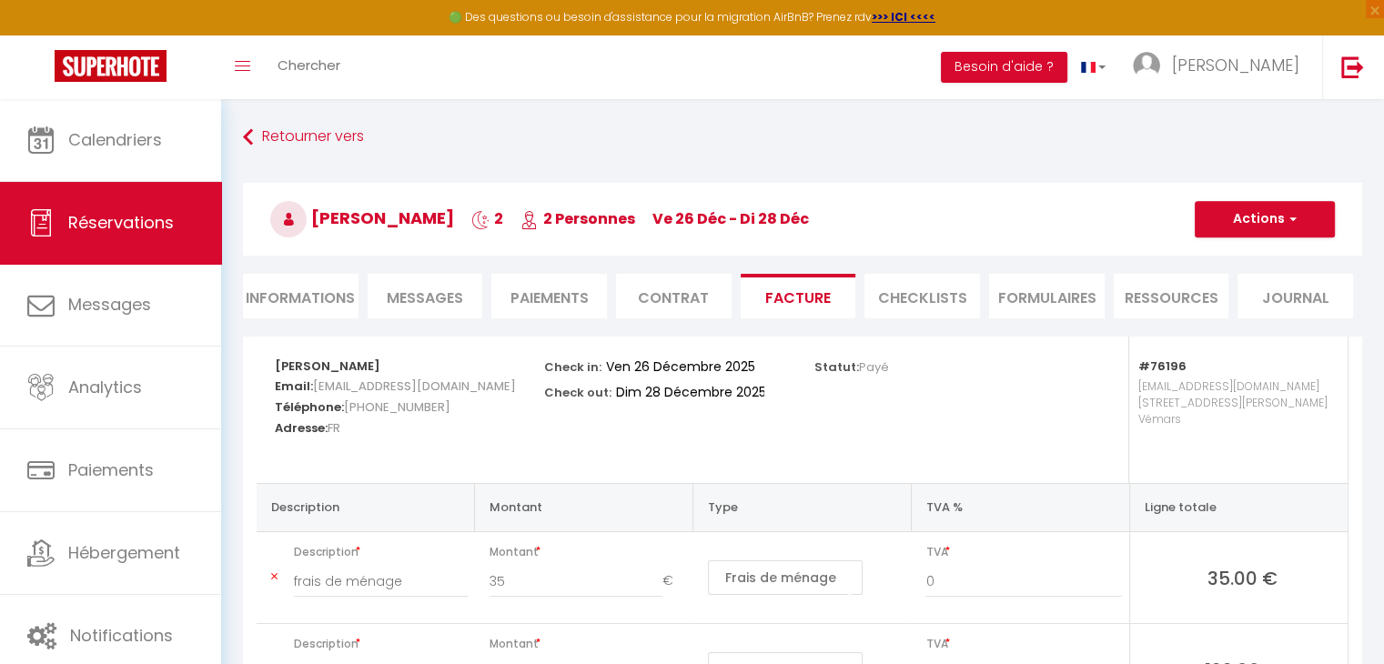
click at [313, 298] on li "Informations" at bounding box center [301, 296] width 116 height 45
select select
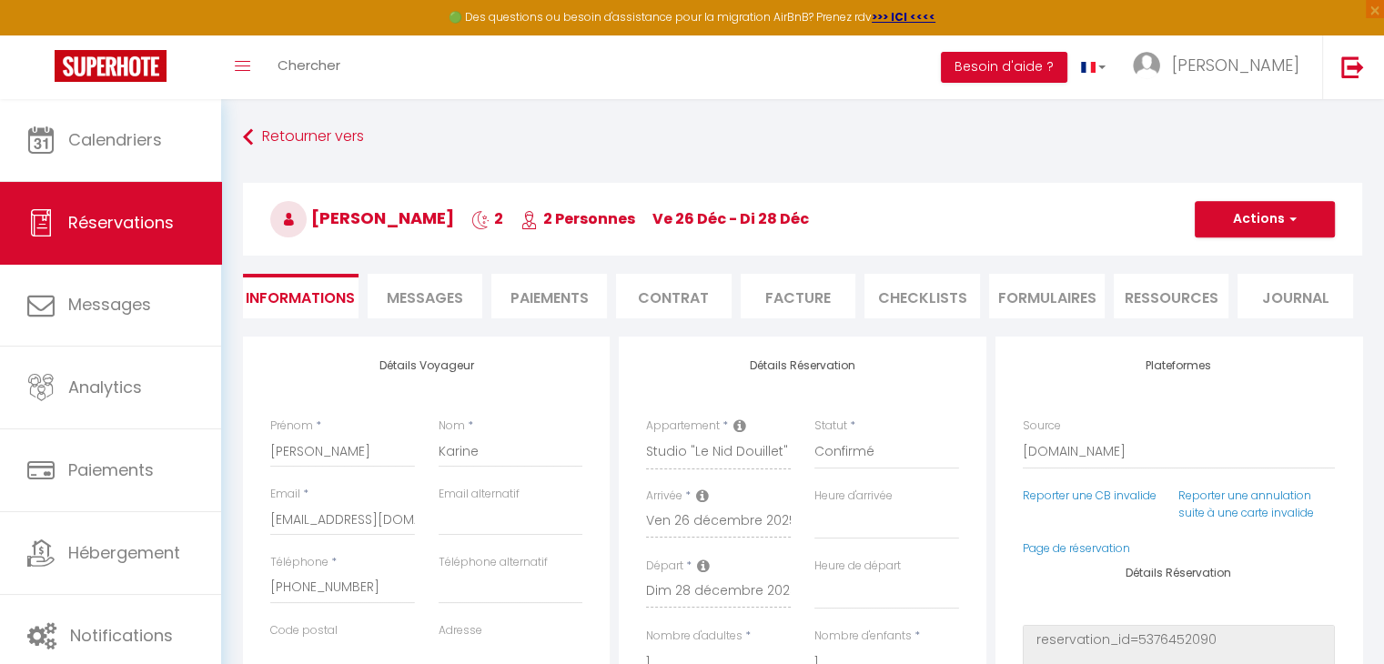
click at [825, 299] on li "Facture" at bounding box center [799, 296] width 116 height 45
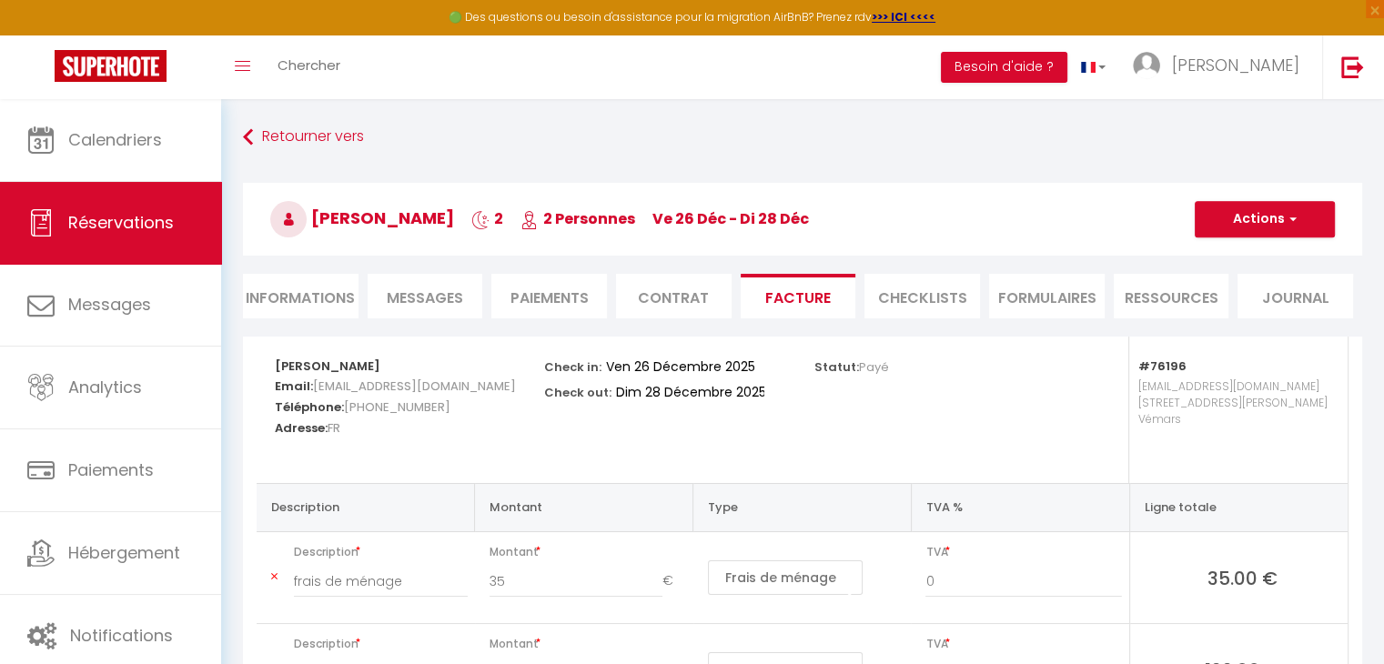
click at [1207, 292] on li "Ressources" at bounding box center [1172, 296] width 116 height 45
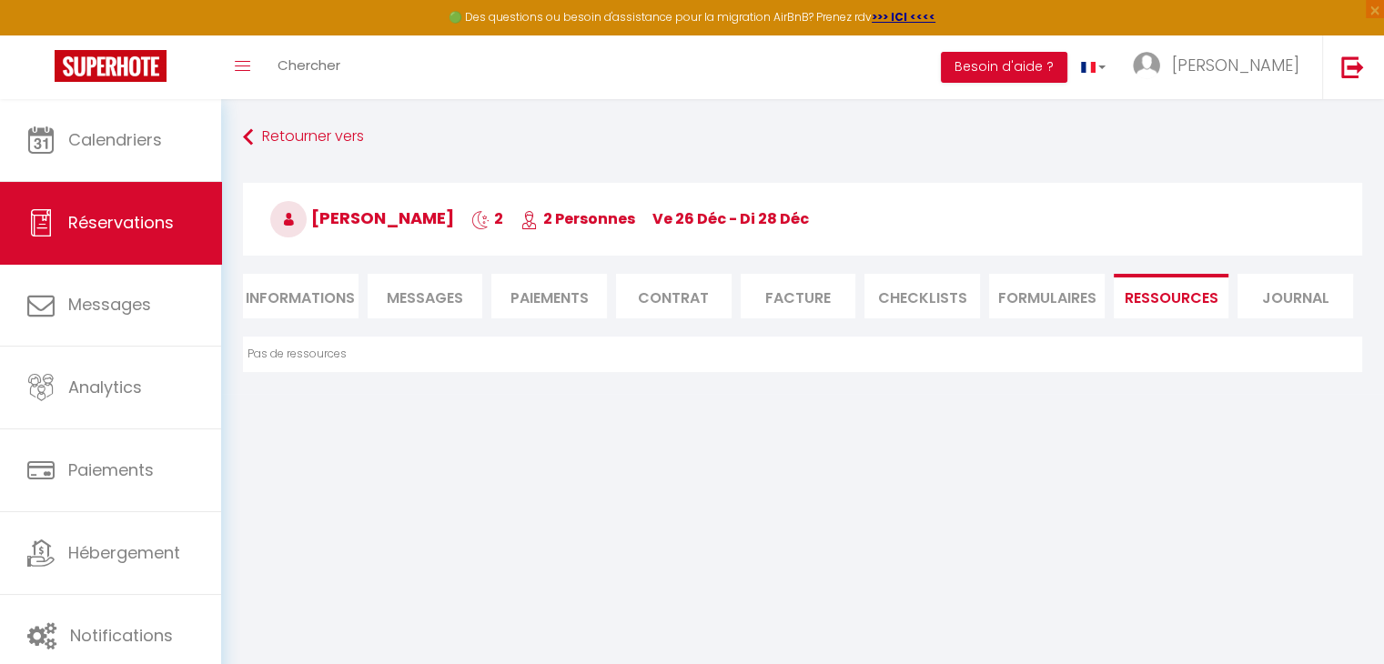
click at [506, 296] on li "Paiements" at bounding box center [550, 296] width 116 height 45
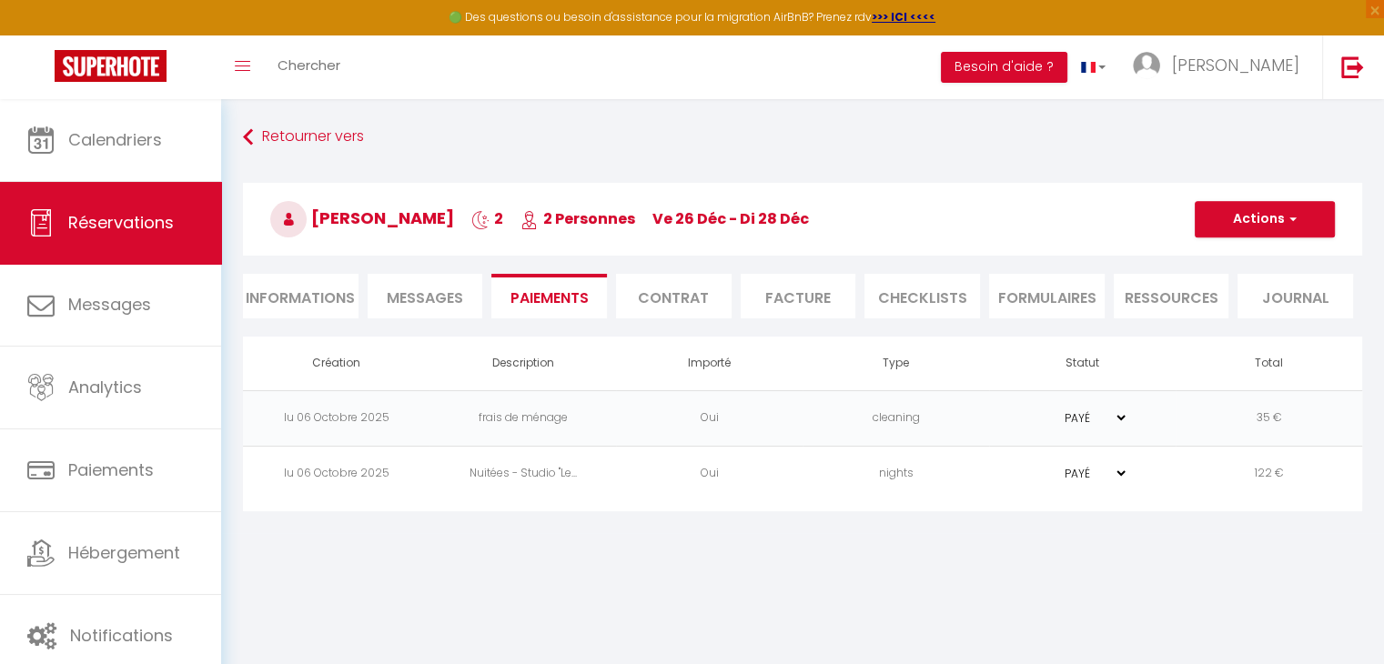
click at [1089, 477] on select "PAYÉ EN ATTENTE" at bounding box center [1083, 473] width 91 height 17
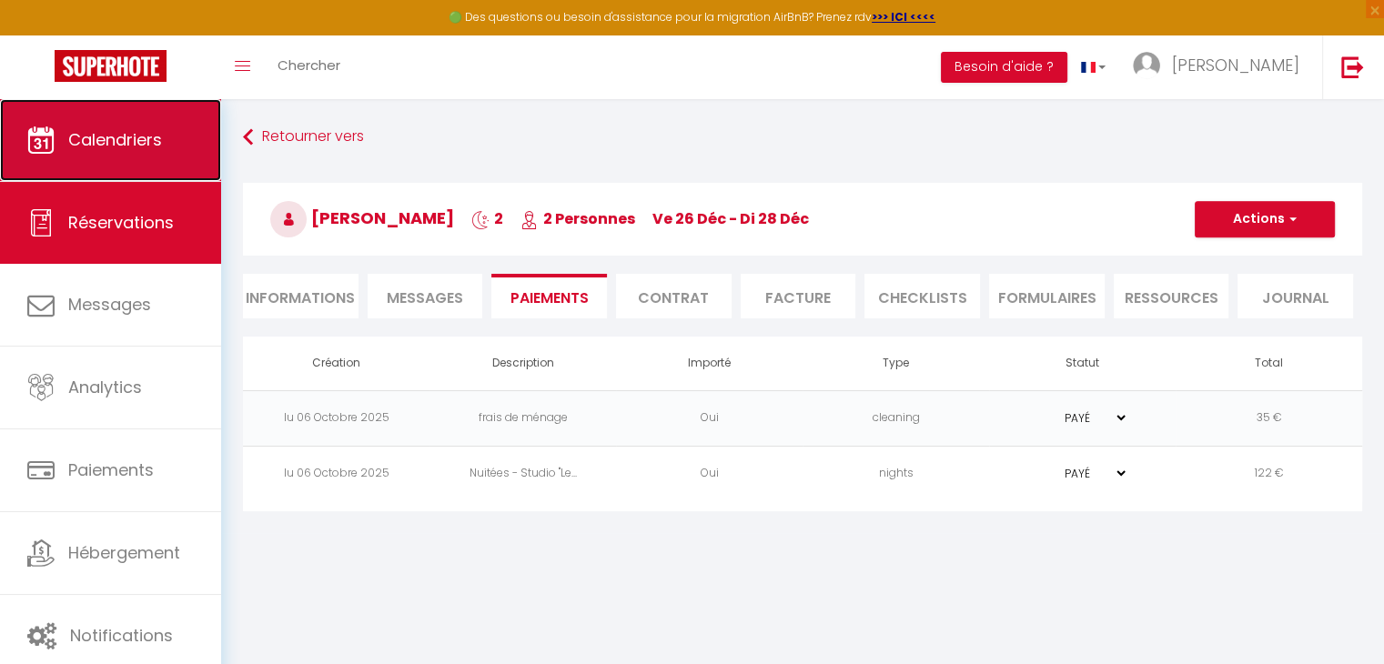
click at [152, 149] on span "Calendriers" at bounding box center [115, 139] width 94 height 23
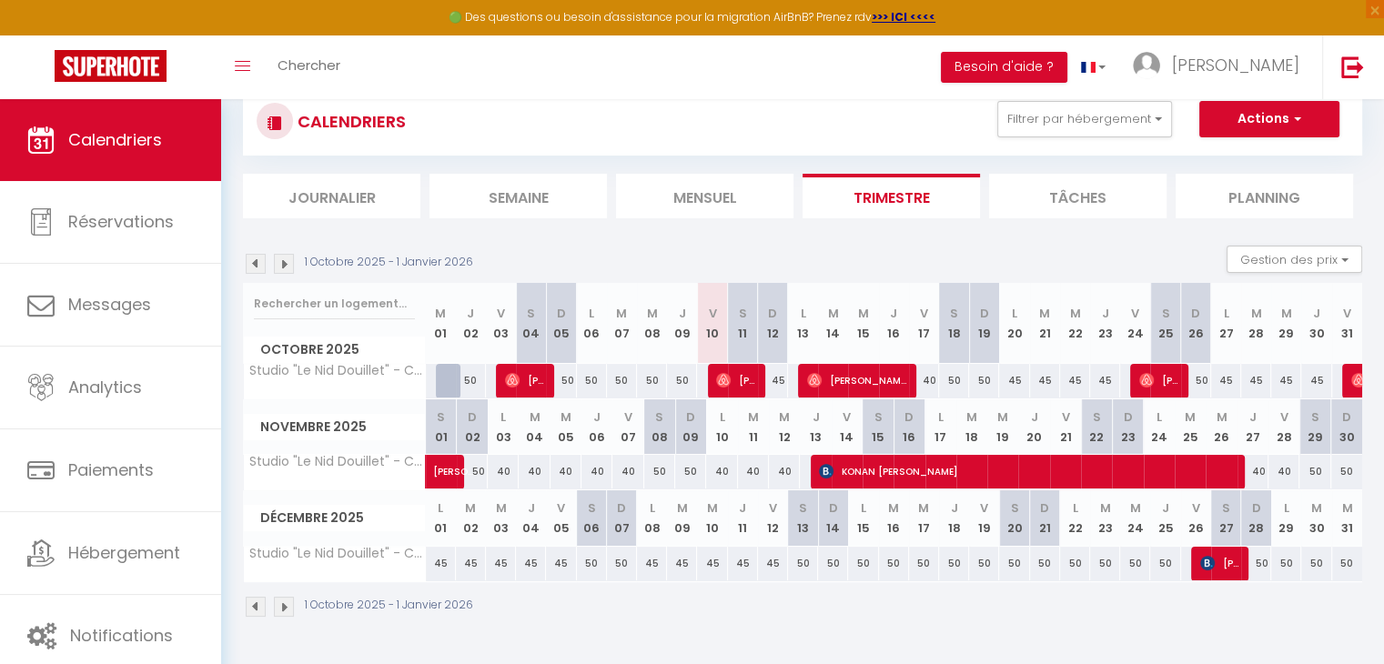
scroll to position [7, 0]
